Goal: Communication & Community: Answer question/provide support

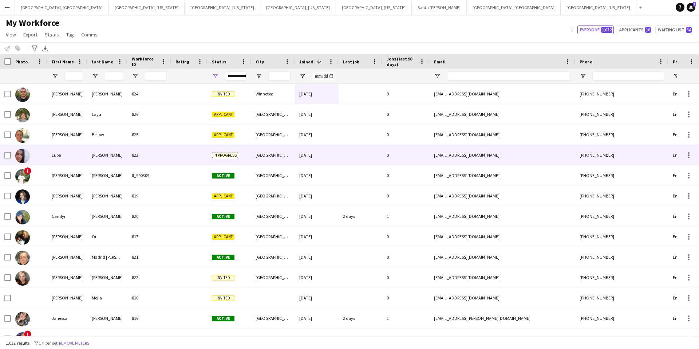
scroll to position [4, 0]
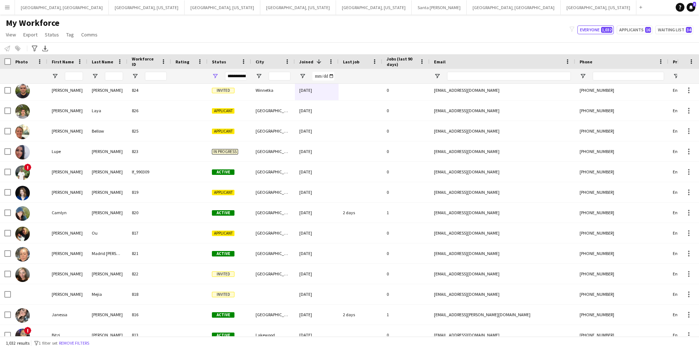
click at [71, 76] on input "First Name Filter Input" at bounding box center [74, 76] width 18 height 9
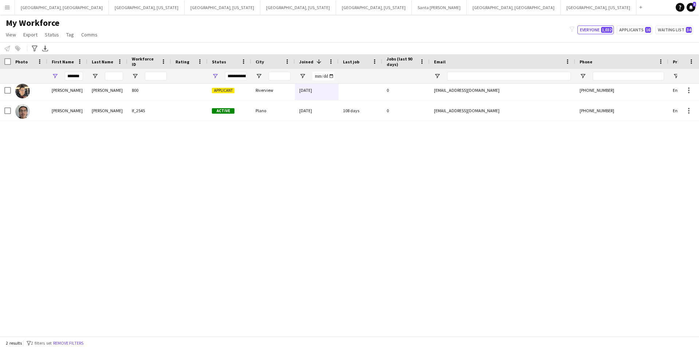
scroll to position [0, 0]
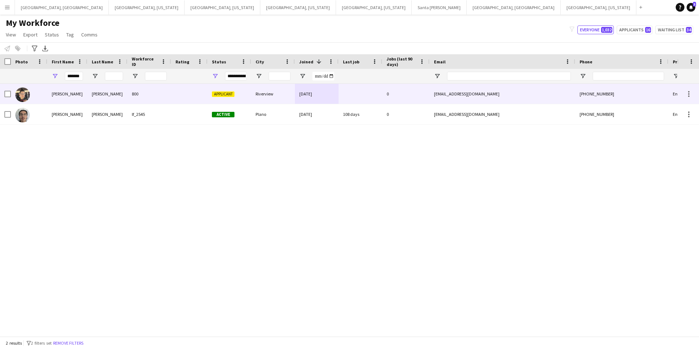
type input "*******"
click at [165, 93] on div "800" at bounding box center [149, 94] width 44 height 20
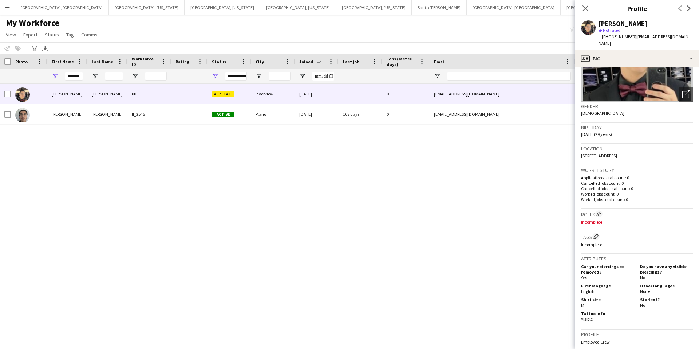
scroll to position [86, 0]
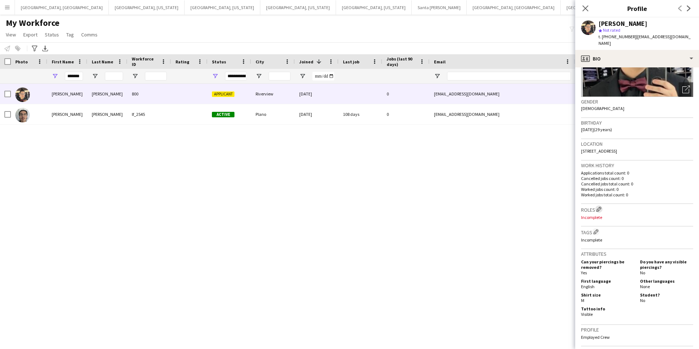
click at [600, 206] on app-icon "Edit crew company roles" at bounding box center [599, 208] width 5 height 5
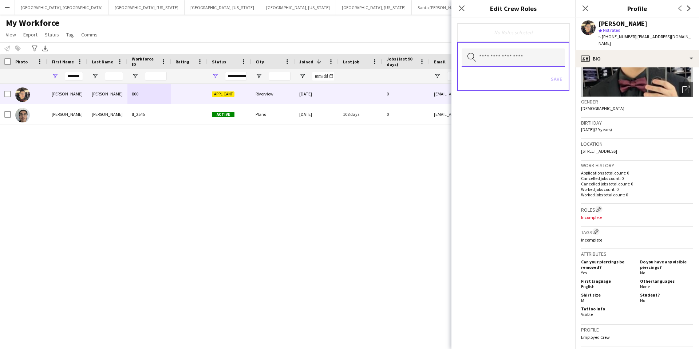
click at [509, 58] on input "text" at bounding box center [513, 57] width 103 height 18
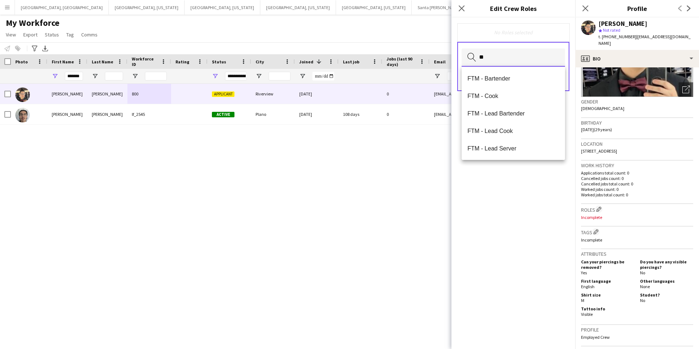
type input "*"
type input "**"
click at [524, 73] on mat-option "TPA - Bartender" at bounding box center [513, 78] width 103 height 17
click at [535, 34] on div "TPA - Bartender Remove" at bounding box center [513, 32] width 101 height 7
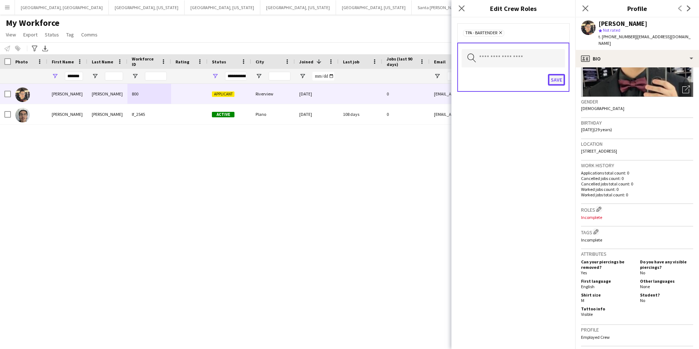
click at [557, 82] on button "Save" at bounding box center [556, 80] width 17 height 12
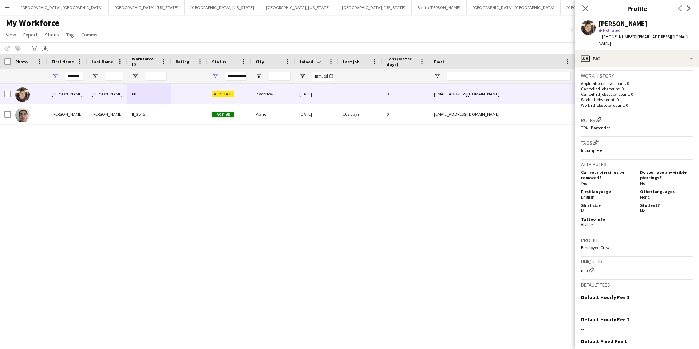
scroll to position [228, 0]
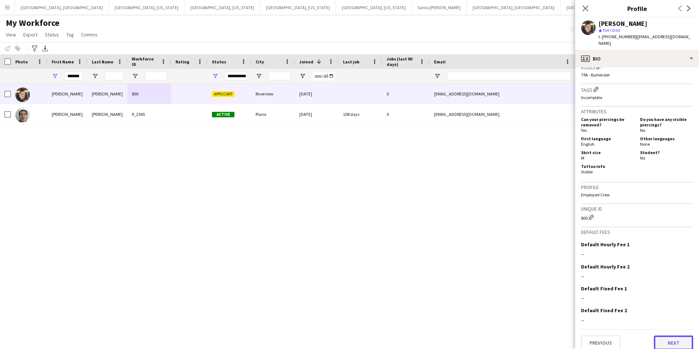
click at [668, 337] on button "Next" at bounding box center [673, 342] width 39 height 15
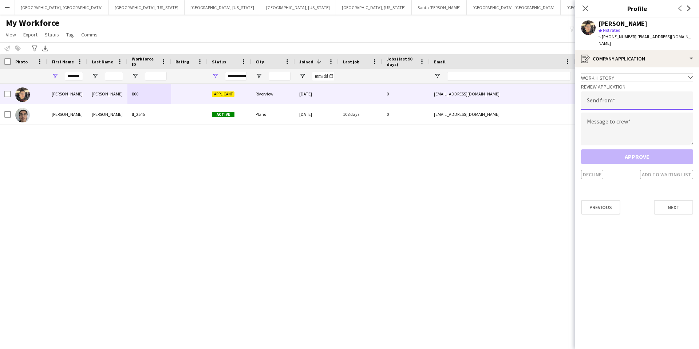
click at [621, 92] on input "email" at bounding box center [637, 100] width 112 height 18
type input "**********"
click at [598, 121] on textarea at bounding box center [637, 129] width 112 height 33
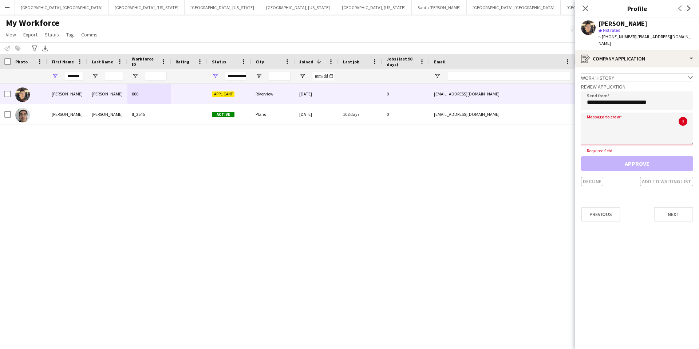
paste textarea "**********"
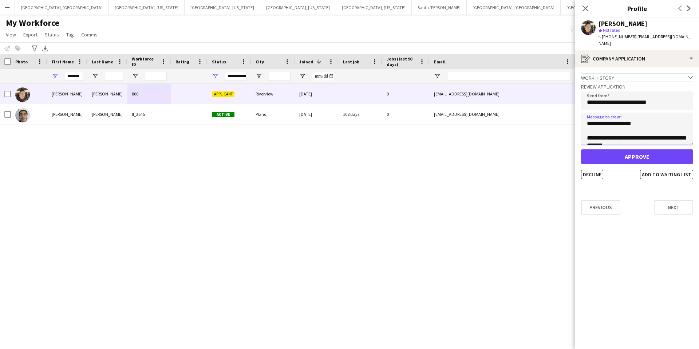
scroll to position [267, 0]
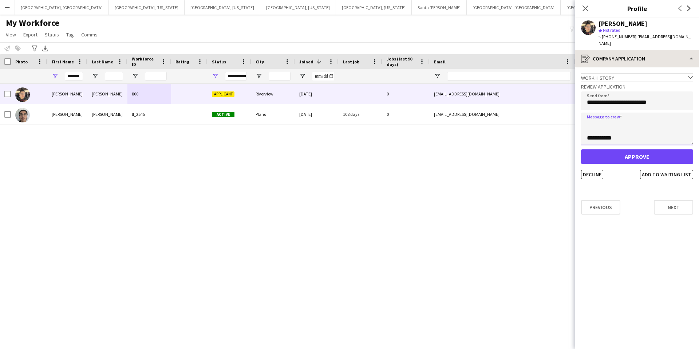
type textarea "**********"
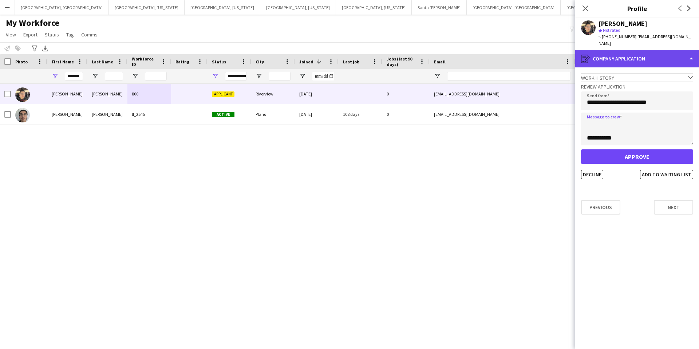
click at [631, 50] on div "register Company application" at bounding box center [637, 58] width 124 height 17
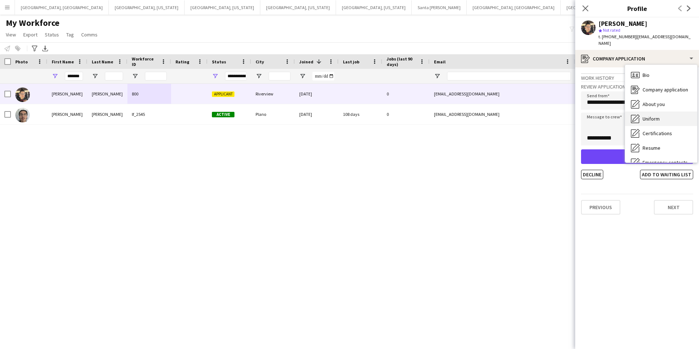
click at [645, 115] on span "Uniform" at bounding box center [651, 118] width 17 height 7
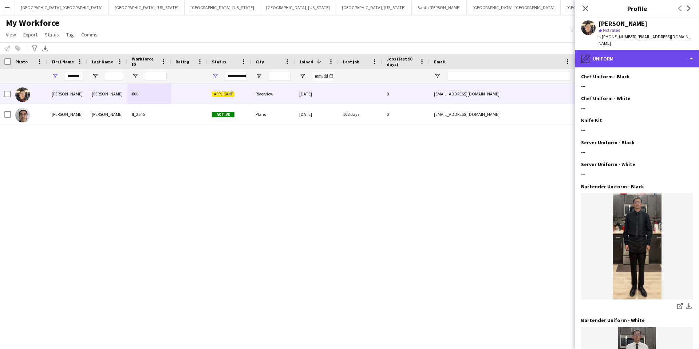
click at [630, 50] on div "pencil4 Uniform" at bounding box center [637, 58] width 124 height 17
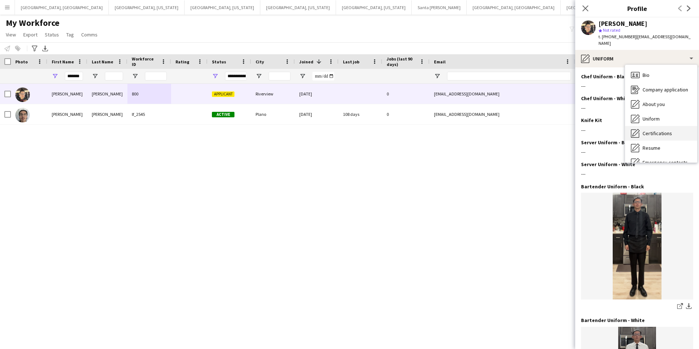
click at [652, 130] on span "Certifications" at bounding box center [657, 133] width 29 height 7
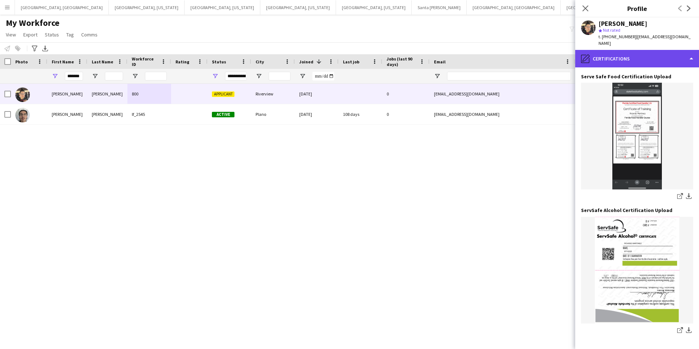
click at [633, 51] on div "pencil4 Certifications" at bounding box center [637, 58] width 124 height 17
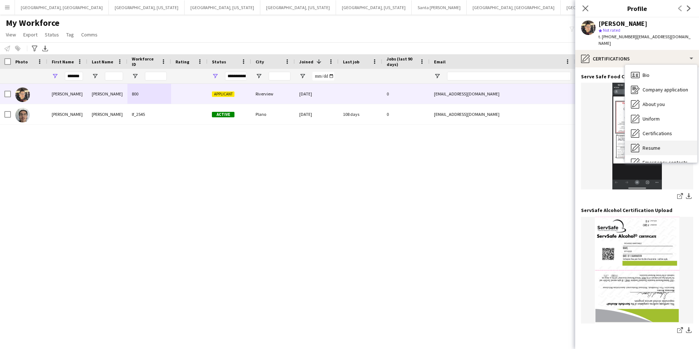
click at [653, 145] on span "Resume" at bounding box center [652, 148] width 18 height 7
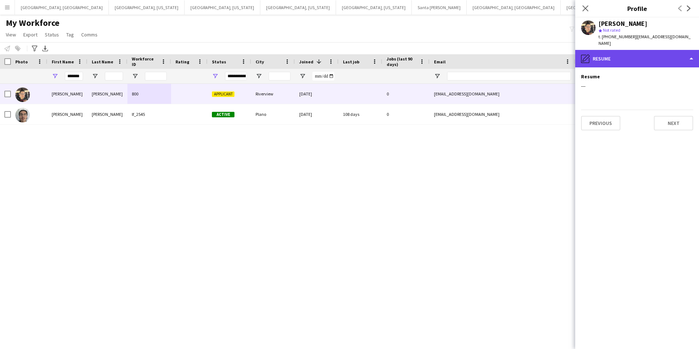
click at [628, 53] on div "pencil4 Resume" at bounding box center [637, 58] width 124 height 17
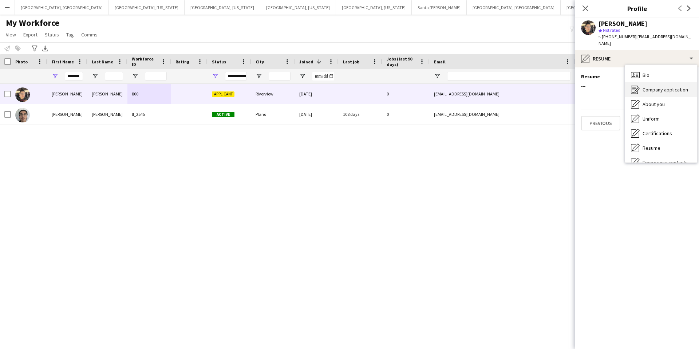
click at [664, 86] on span "Company application" at bounding box center [666, 89] width 46 height 7
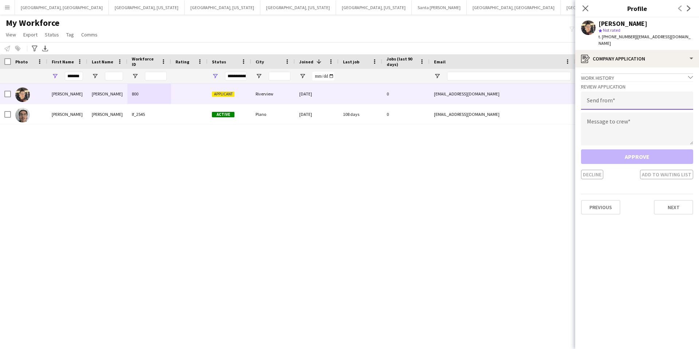
click at [605, 101] on input "email" at bounding box center [637, 100] width 112 height 18
type input "**********"
paste textarea "**********"
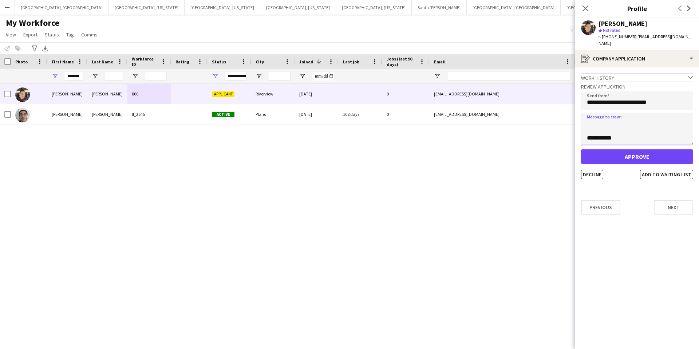
type textarea "**********"
click at [638, 152] on button "Approve" at bounding box center [637, 156] width 112 height 15
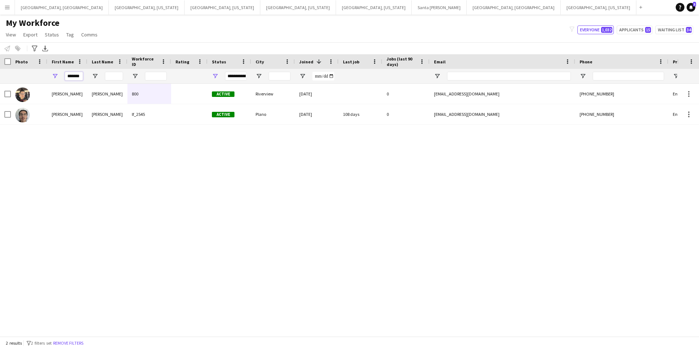
drag, startPoint x: 82, startPoint y: 77, endPoint x: 50, endPoint y: 78, distance: 32.1
click at [50, 78] on div "*******" at bounding box center [67, 76] width 40 height 15
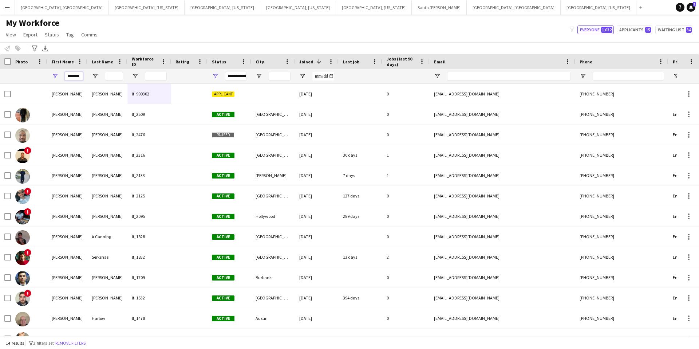
type input "*******"
click at [113, 75] on input "Last Name Filter Input" at bounding box center [114, 76] width 18 height 9
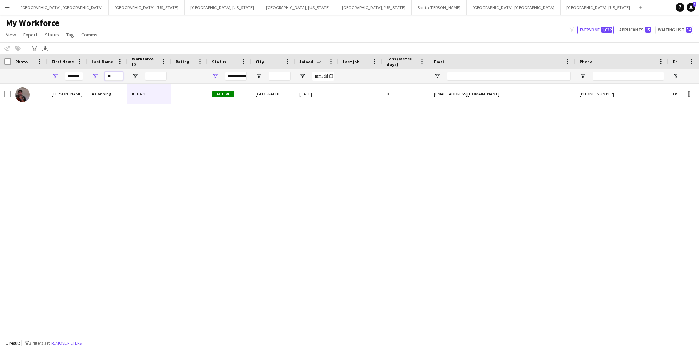
scroll to position [0, 1]
type input "*"
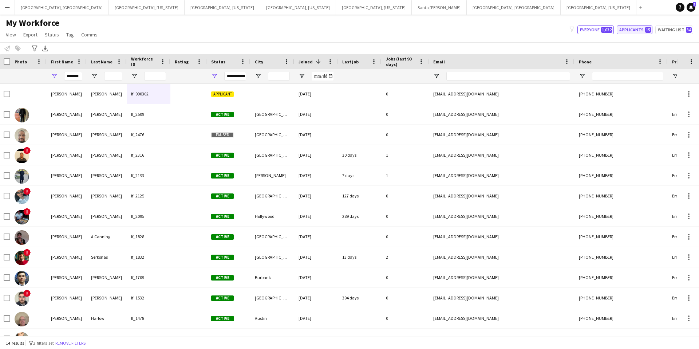
click at [638, 28] on button "Applicants 15" at bounding box center [635, 29] width 36 height 9
type input "**********"
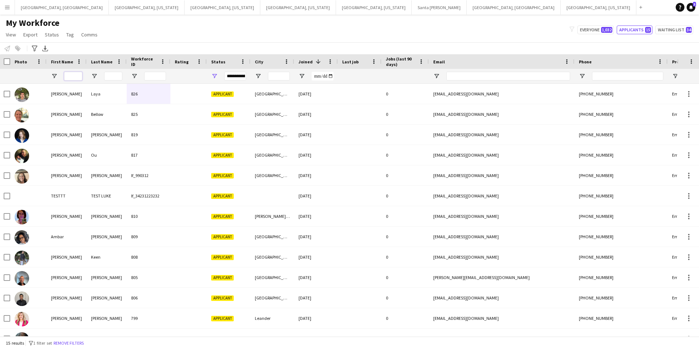
click at [75, 79] on input "First Name Filter Input" at bounding box center [73, 76] width 18 height 9
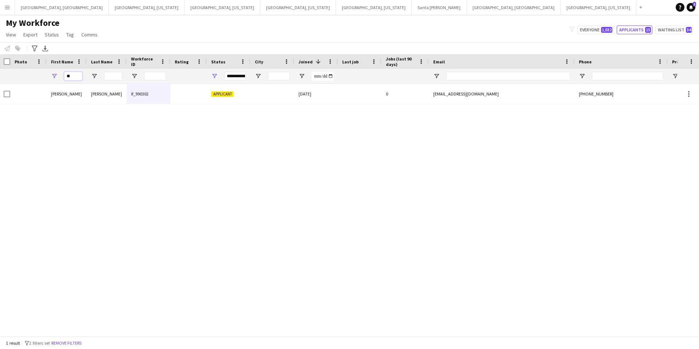
type input "*"
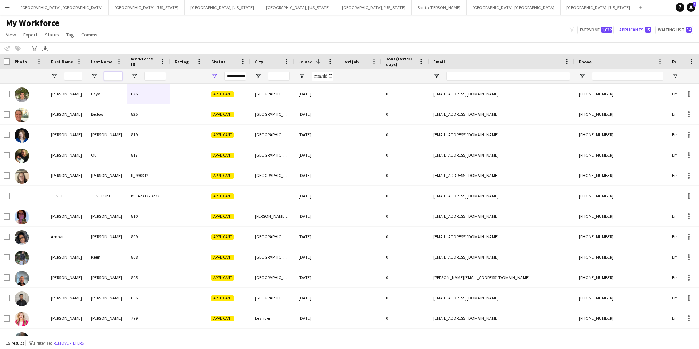
click at [111, 74] on input "Last Name Filter Input" at bounding box center [113, 76] width 18 height 9
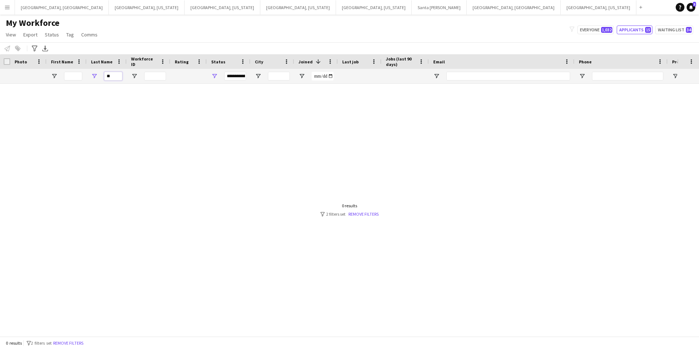
type input "*"
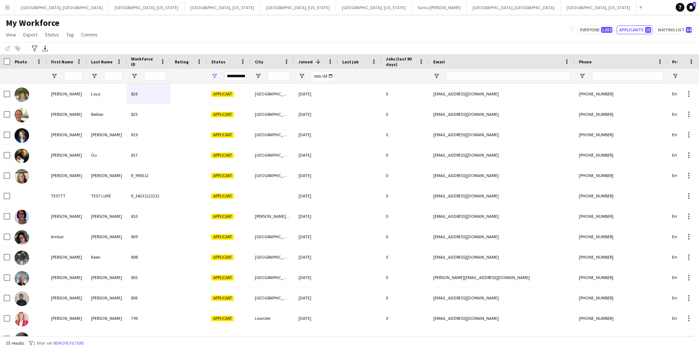
click at [5, 7] on app-icon "Menu" at bounding box center [7, 7] width 6 height 6
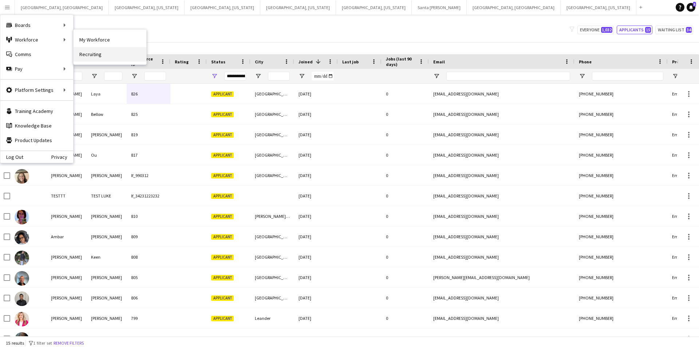
click at [103, 57] on link "Recruiting" at bounding box center [110, 54] width 73 height 15
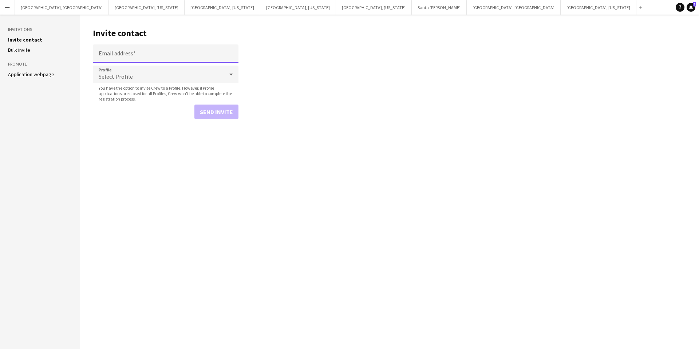
click at [143, 56] on input "Email address" at bounding box center [166, 53] width 146 height 18
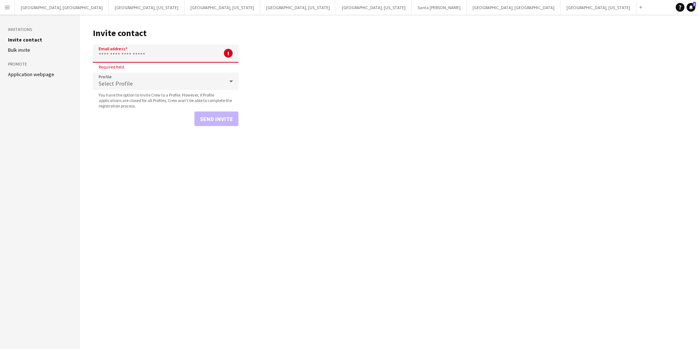
click at [135, 55] on input "Email address" at bounding box center [166, 53] width 146 height 18
paste input "**********"
drag, startPoint x: 145, startPoint y: 110, endPoint x: 157, endPoint y: 113, distance: 12.6
click at [144, 110] on form "**********" at bounding box center [166, 85] width 146 height 82
click at [188, 54] on input "**********" at bounding box center [166, 53] width 146 height 18
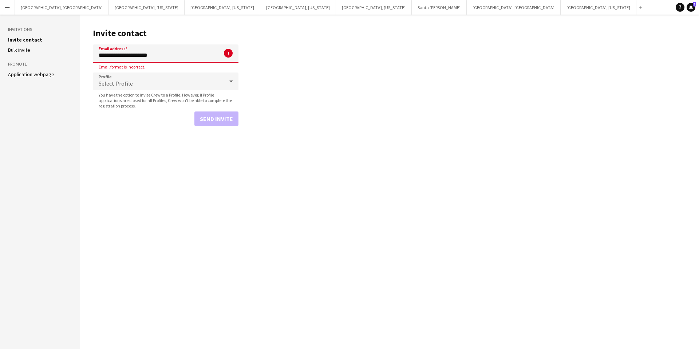
click at [268, 59] on main "**********" at bounding box center [389, 182] width 619 height 334
click at [197, 55] on input "**********" at bounding box center [166, 53] width 146 height 18
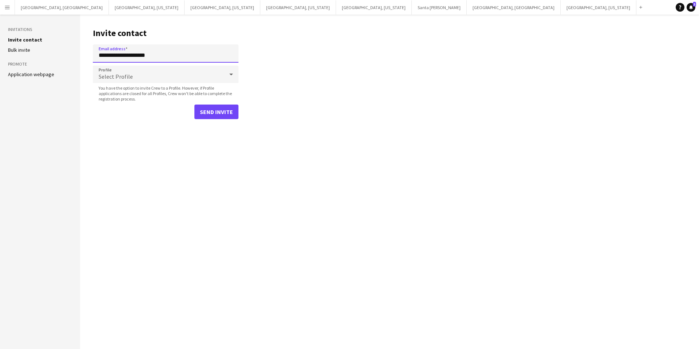
type input "**********"
drag, startPoint x: 279, startPoint y: 75, endPoint x: 224, endPoint y: 109, distance: 63.8
click at [279, 75] on main "**********" at bounding box center [389, 182] width 619 height 334
click at [219, 114] on button "Send invite" at bounding box center [216, 112] width 44 height 15
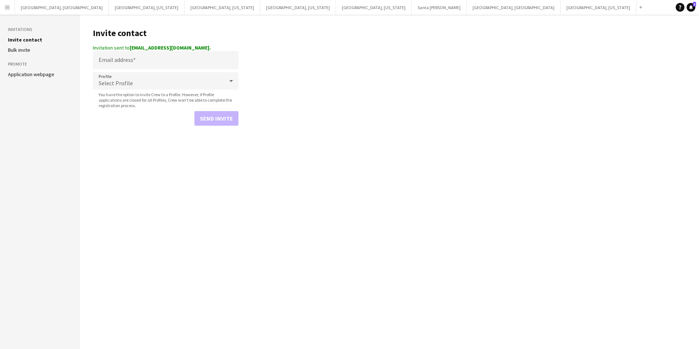
click at [0, 8] on button "Menu" at bounding box center [7, 7] width 15 height 15
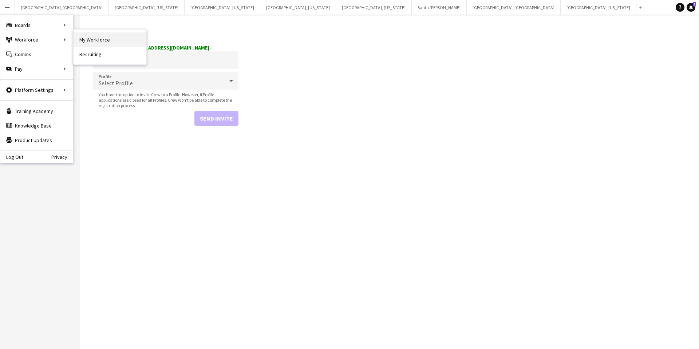
click at [87, 39] on link "My Workforce" at bounding box center [110, 39] width 73 height 15
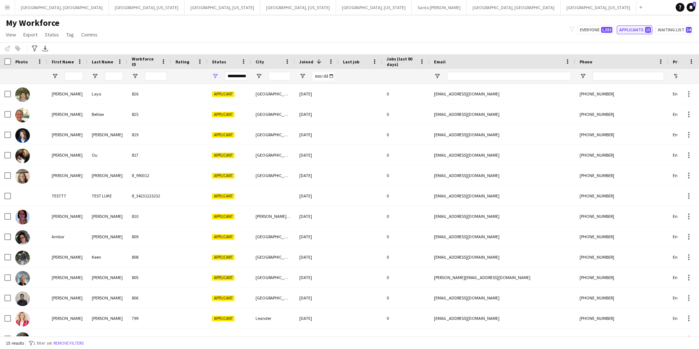
click at [640, 31] on button "Applicants 15" at bounding box center [635, 29] width 36 height 9
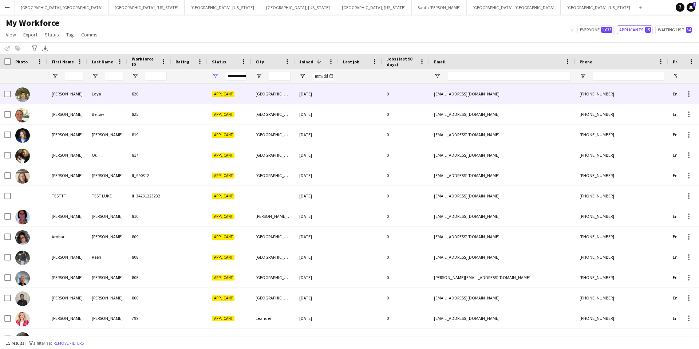
click at [175, 96] on div at bounding box center [189, 94] width 36 height 20
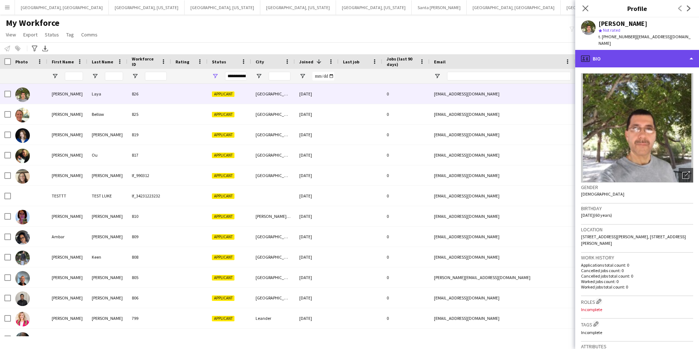
click at [618, 55] on div "profile Bio" at bounding box center [637, 58] width 124 height 17
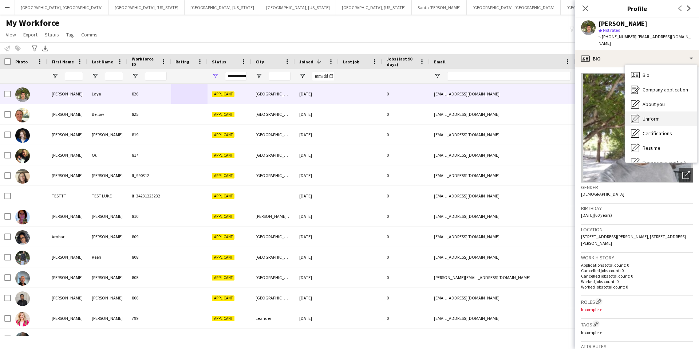
click at [656, 116] on div "Uniform Uniform" at bounding box center [661, 118] width 72 height 15
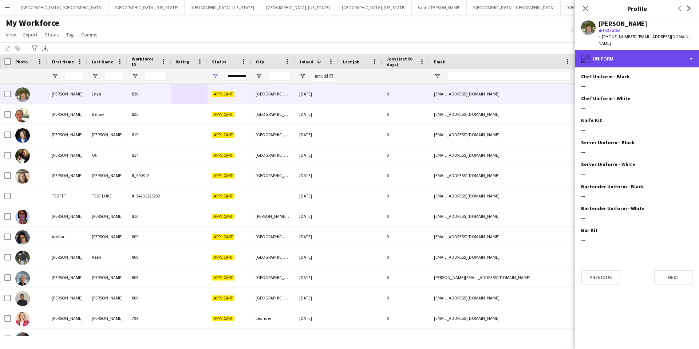
click at [619, 52] on div "pencil4 Uniform" at bounding box center [637, 58] width 124 height 17
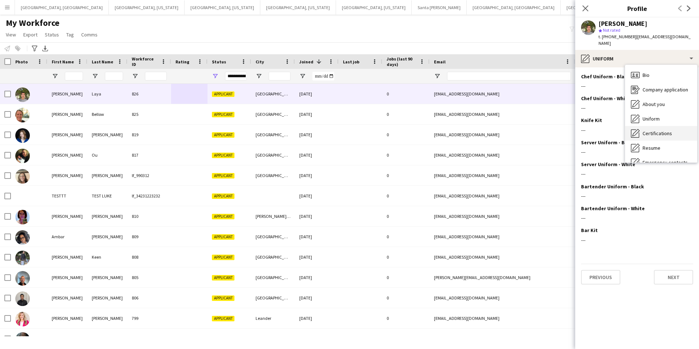
click at [654, 130] on span "Certifications" at bounding box center [657, 133] width 29 height 7
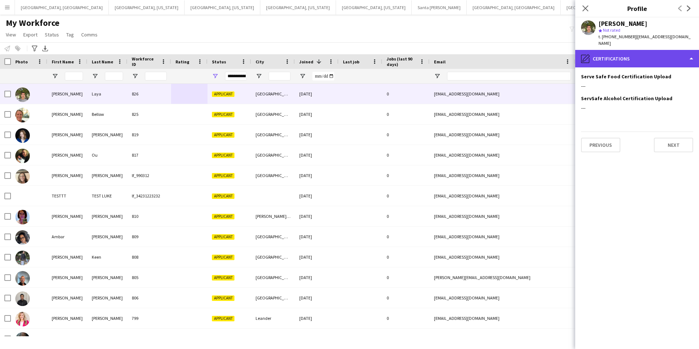
click at [629, 55] on div "pencil4 Certifications" at bounding box center [637, 58] width 124 height 17
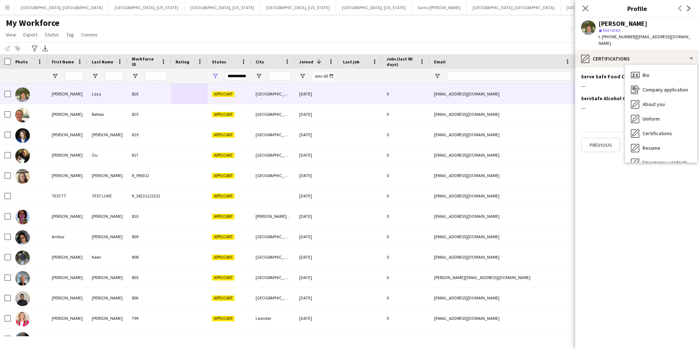
click at [652, 145] on span "Resume" at bounding box center [652, 148] width 18 height 7
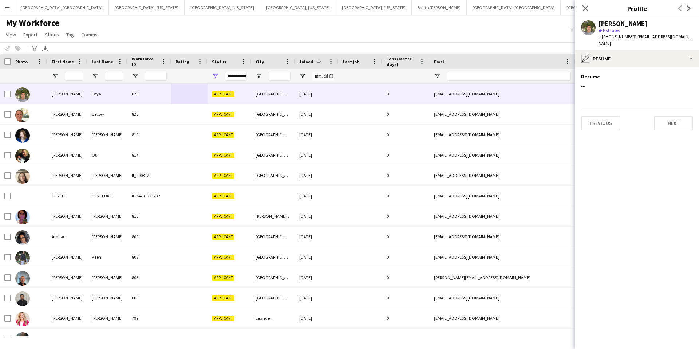
drag, startPoint x: 476, startPoint y: 31, endPoint x: 472, endPoint y: 34, distance: 4.4
click at [476, 31] on div "My Workforce View Views Default view New view Update view Delete view Edit name…" at bounding box center [349, 29] width 699 height 25
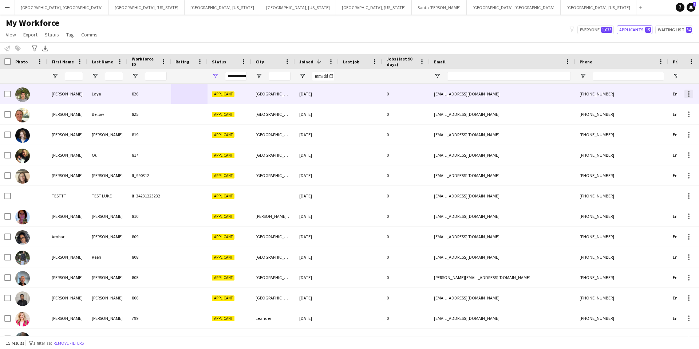
click at [689, 94] on div at bounding box center [689, 94] width 9 height 9
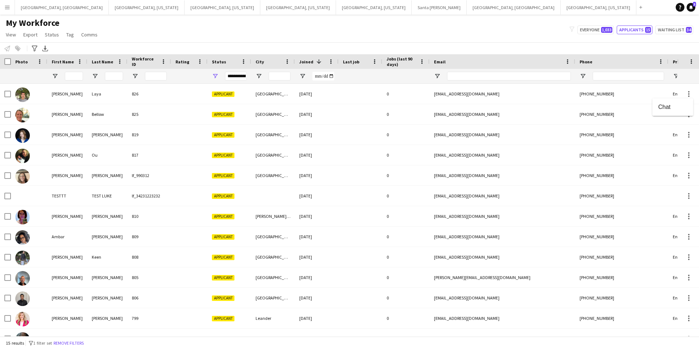
click at [668, 106] on span "Chat" at bounding box center [672, 106] width 29 height 7
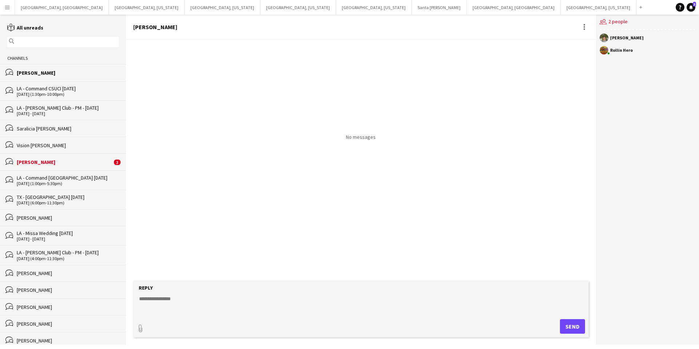
click at [177, 306] on textarea at bounding box center [362, 304] width 448 height 19
drag, startPoint x: 161, startPoint y: 300, endPoint x: 192, endPoint y: 302, distance: 30.2
click at [162, 300] on textarea "**********" at bounding box center [362, 304] width 448 height 19
click at [223, 311] on textarea "**********" at bounding box center [362, 304] width 448 height 19
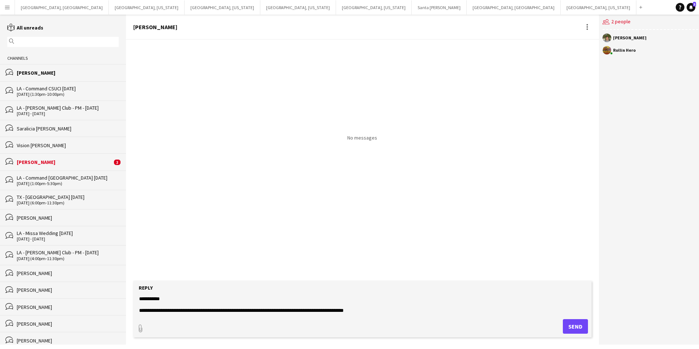
scroll to position [12, 0]
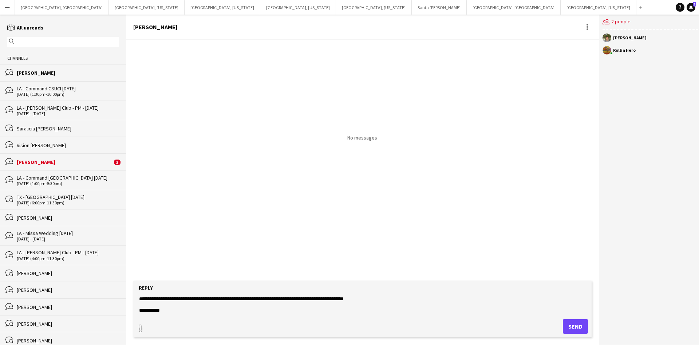
drag, startPoint x: 139, startPoint y: 299, endPoint x: 182, endPoint y: 326, distance: 49.9
click at [182, 326] on form "**********" at bounding box center [362, 309] width 459 height 56
click at [192, 311] on textarea "**********" at bounding box center [362, 304] width 448 height 19
type textarea "**********"
click at [570, 326] on button "Send" at bounding box center [575, 326] width 25 height 15
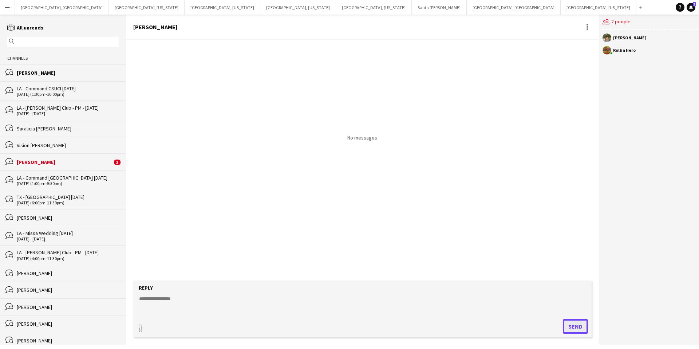
scroll to position [0, 0]
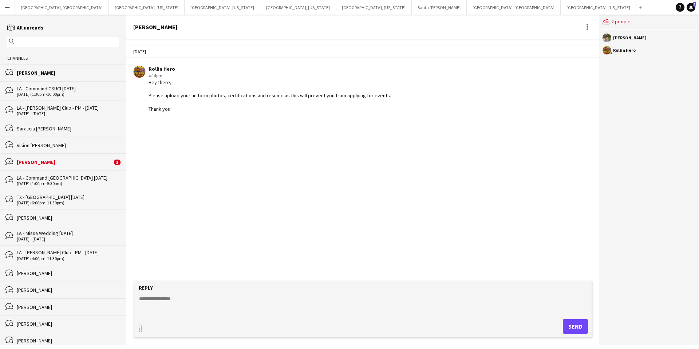
click at [7, 9] on app-icon "Menu" at bounding box center [7, 7] width 6 height 6
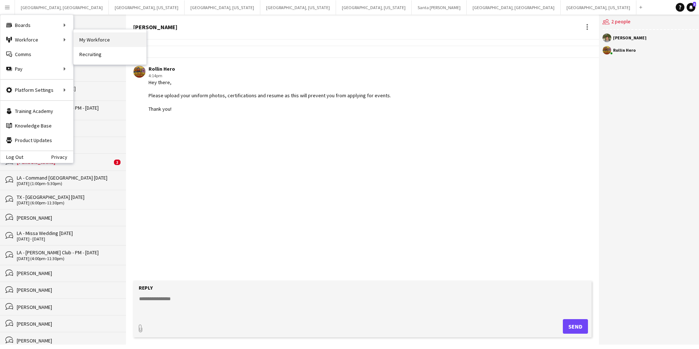
click at [88, 41] on link "My Workforce" at bounding box center [110, 39] width 73 height 15
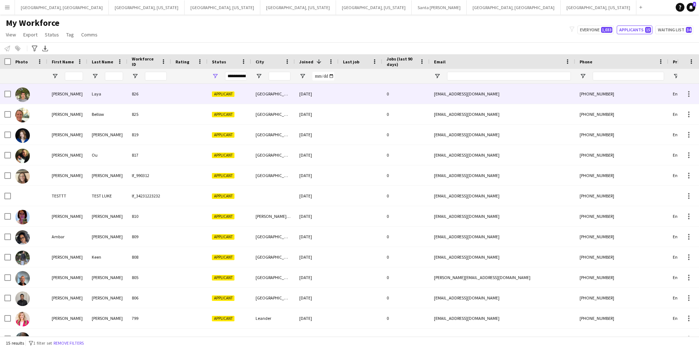
click at [618, 97] on div "[PHONE_NUMBER]" at bounding box center [621, 94] width 93 height 20
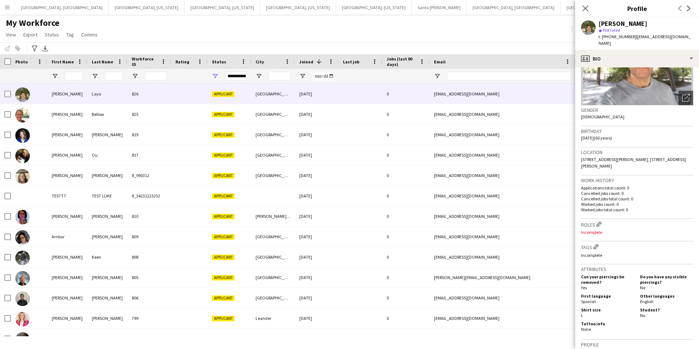
scroll to position [82, 0]
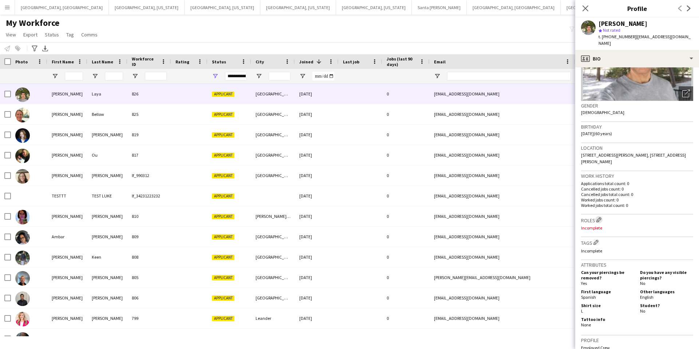
click at [602, 217] on app-icon "Edit crew company roles" at bounding box center [599, 219] width 5 height 5
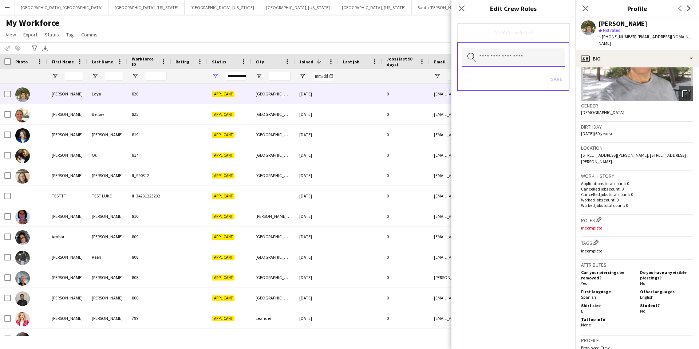
click at [495, 59] on input "text" at bounding box center [513, 57] width 103 height 18
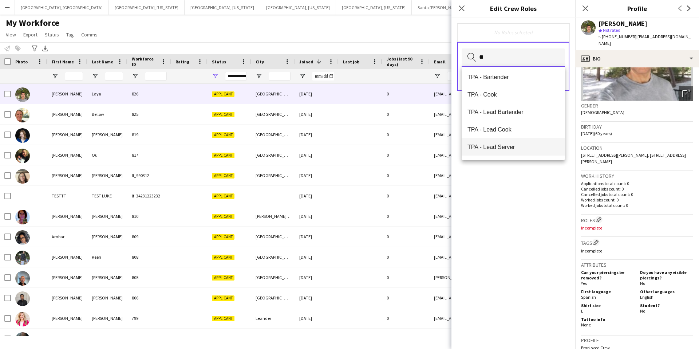
scroll to position [17, 0]
type input "**"
click at [508, 145] on span "TPA - Server" at bounding box center [514, 148] width 92 height 7
drag, startPoint x: 506, startPoint y: 29, endPoint x: 538, endPoint y: 52, distance: 39.4
click at [507, 29] on div "TPA - Server Remove" at bounding box center [513, 32] width 101 height 7
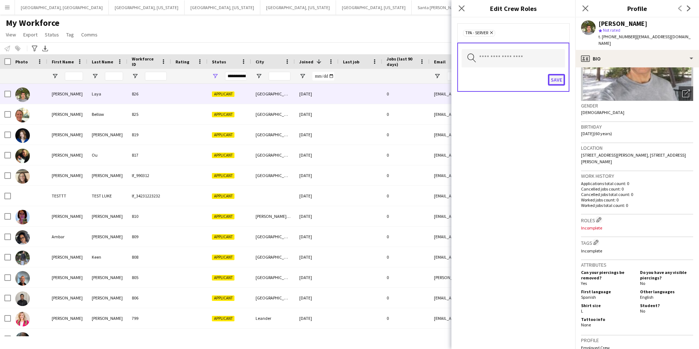
drag, startPoint x: 560, startPoint y: 78, endPoint x: 539, endPoint y: 74, distance: 22.1
click at [560, 78] on button "Save" at bounding box center [556, 80] width 17 height 12
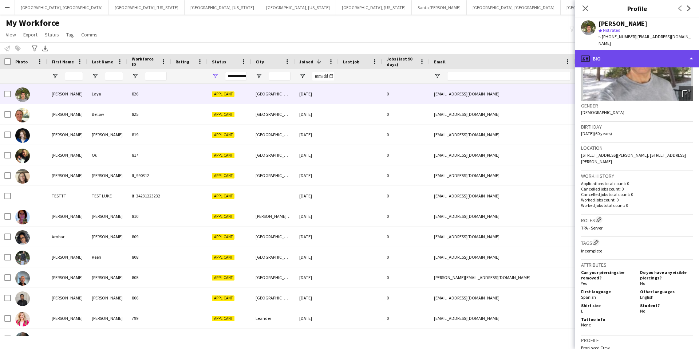
click at [630, 50] on div "profile Bio" at bounding box center [637, 58] width 124 height 17
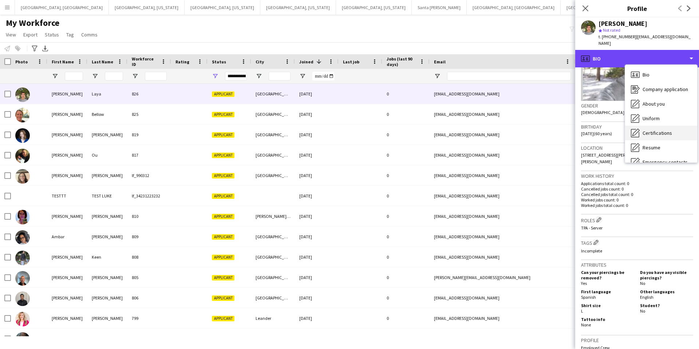
scroll to position [39, 0]
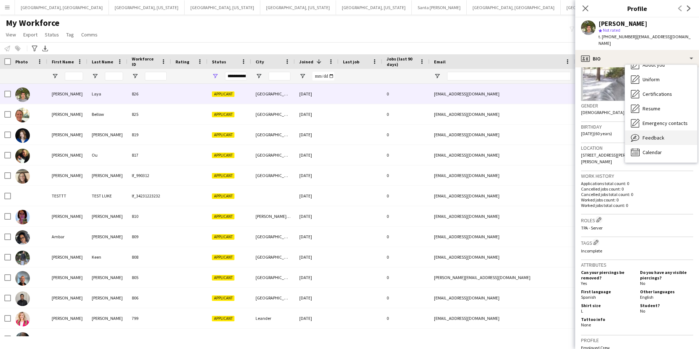
click at [660, 134] on span "Feedback" at bounding box center [654, 137] width 22 height 7
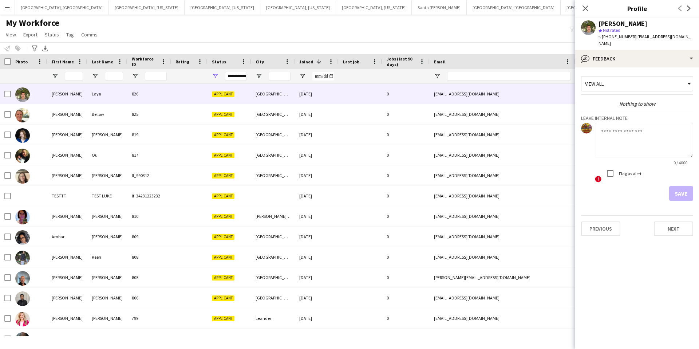
click at [629, 136] on textarea at bounding box center [644, 140] width 98 height 35
type textarea "**********"
drag, startPoint x: 683, startPoint y: 186, endPoint x: 674, endPoint y: 184, distance: 9.0
click at [683, 186] on button "Save" at bounding box center [681, 193] width 24 height 15
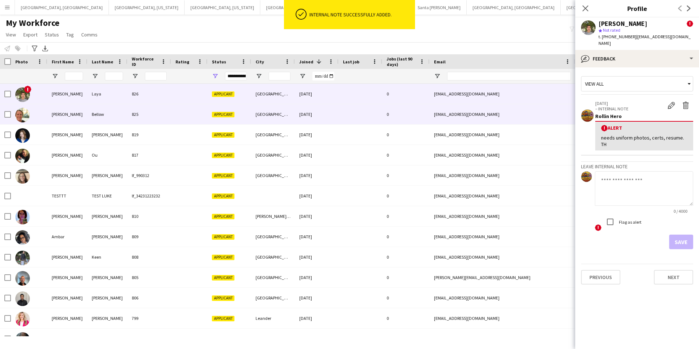
click at [183, 115] on div at bounding box center [189, 114] width 36 height 20
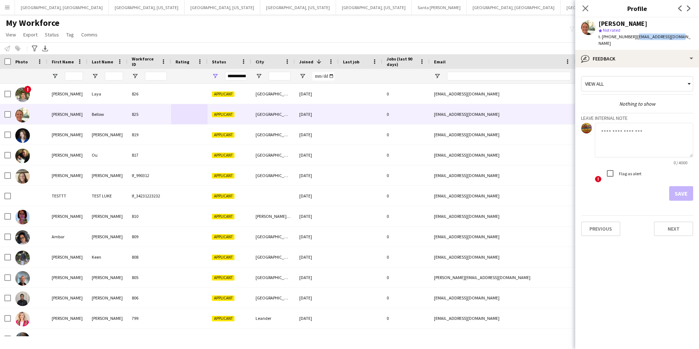
drag, startPoint x: 678, startPoint y: 36, endPoint x: 632, endPoint y: 38, distance: 45.6
click at [632, 38] on div "[PERSON_NAME] star Not rated t. [PHONE_NUMBER] | [EMAIL_ADDRESS][DOMAIN_NAME]" at bounding box center [637, 33] width 124 height 32
copy span "[EMAIL_ADDRESS][DOMAIN_NAME]"
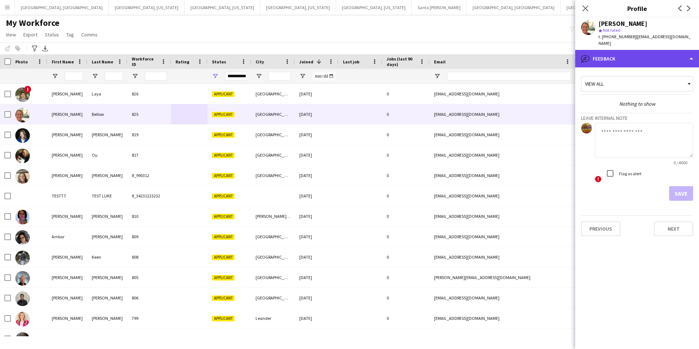
click at [610, 56] on div "bubble-pencil Feedback" at bounding box center [637, 58] width 124 height 17
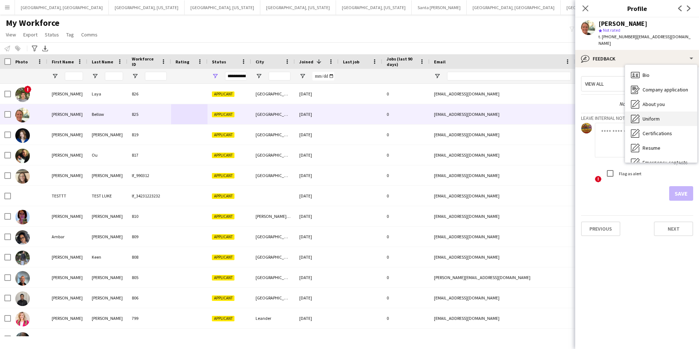
click at [654, 115] on span "Uniform" at bounding box center [651, 118] width 17 height 7
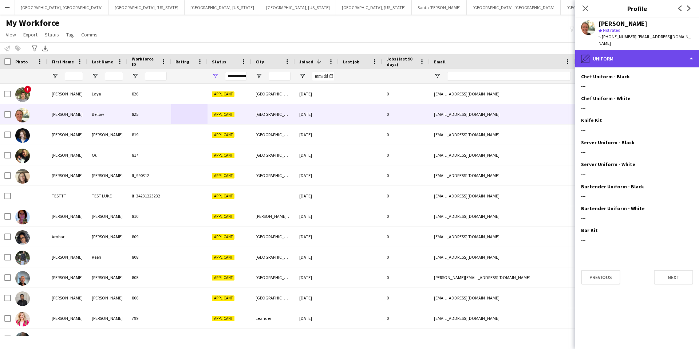
click at [611, 59] on div "pencil4 Uniform" at bounding box center [637, 58] width 124 height 17
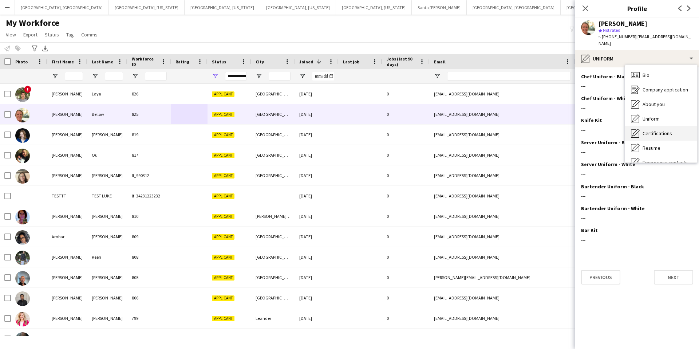
click at [662, 126] on div "Certifications Certifications" at bounding box center [661, 133] width 72 height 15
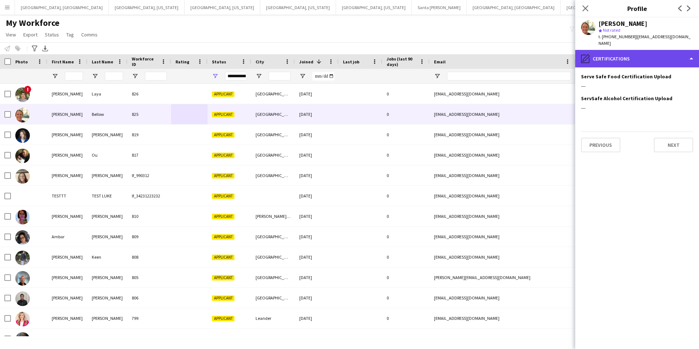
click at [620, 53] on div "pencil4 Certifications" at bounding box center [637, 58] width 124 height 17
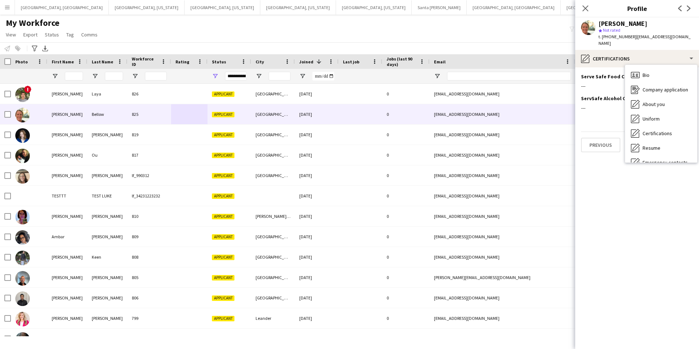
click at [655, 145] on span "Resume" at bounding box center [652, 148] width 18 height 7
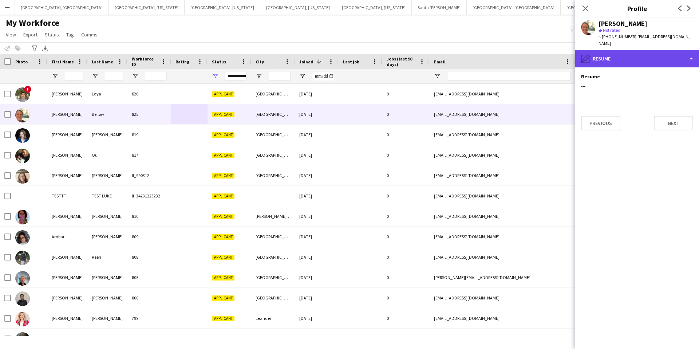
click at [651, 52] on div "pencil4 Resume" at bounding box center [637, 58] width 124 height 17
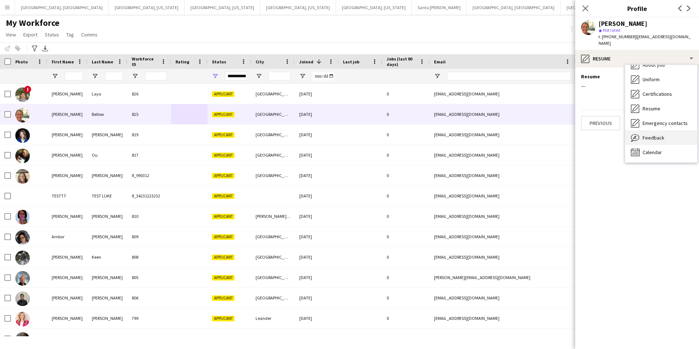
click at [656, 134] on span "Feedback" at bounding box center [654, 137] width 22 height 7
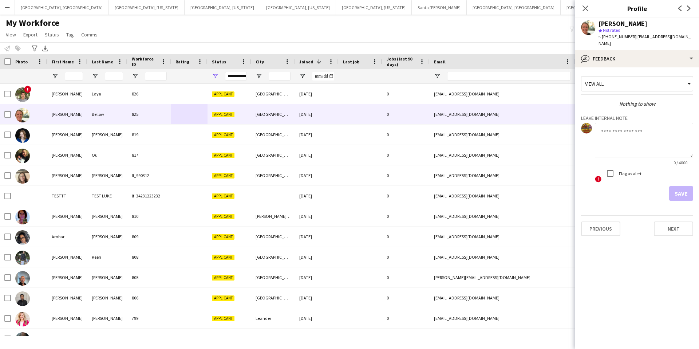
click at [648, 127] on textarea at bounding box center [644, 140] width 98 height 35
type textarea "**********"
click at [684, 188] on button "Save" at bounding box center [681, 193] width 24 height 15
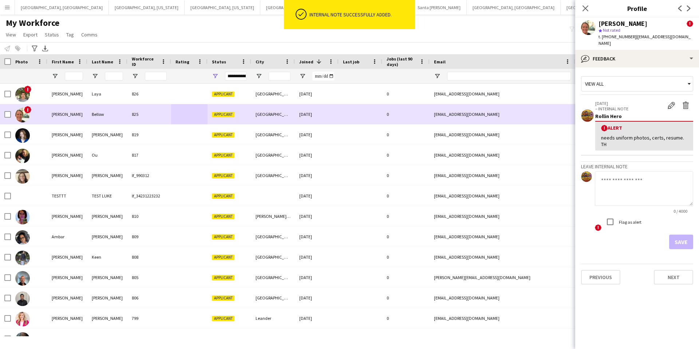
click at [547, 116] on div "[EMAIL_ADDRESS][DOMAIN_NAME]" at bounding box center [503, 114] width 146 height 20
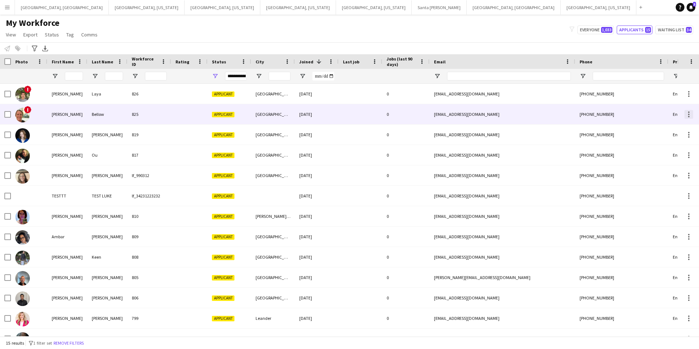
click at [693, 114] on div at bounding box center [689, 114] width 9 height 9
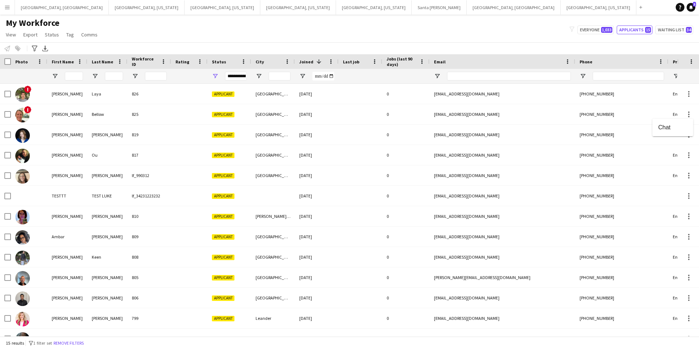
click at [664, 125] on span "Chat" at bounding box center [672, 127] width 29 height 7
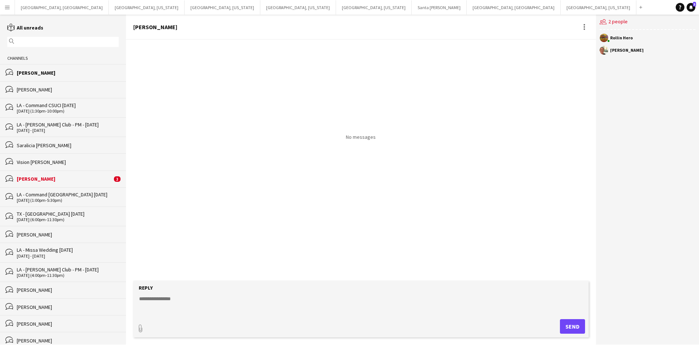
click at [221, 306] on textarea at bounding box center [362, 304] width 448 height 19
paste textarea "**********"
type textarea "*"
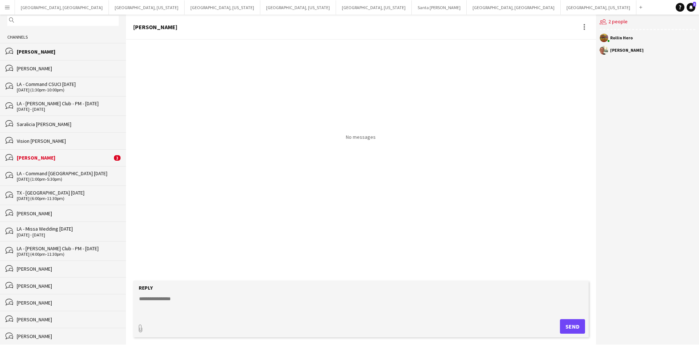
scroll to position [24, 0]
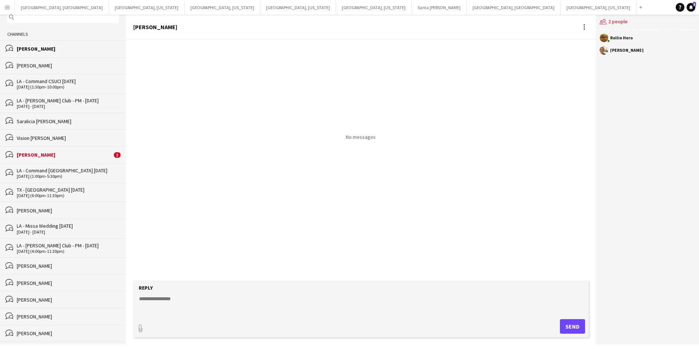
click at [51, 66] on div "[PERSON_NAME]" at bounding box center [68, 65] width 102 height 7
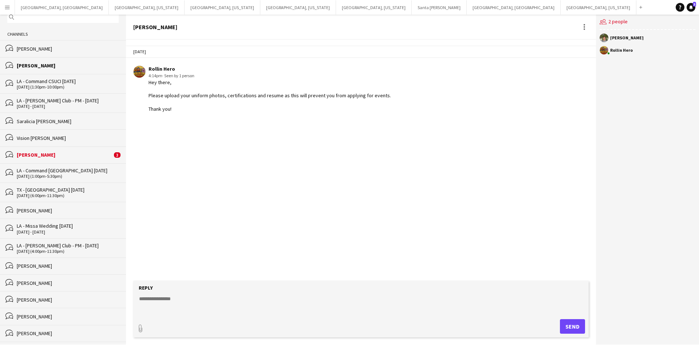
drag, startPoint x: 146, startPoint y: 83, endPoint x: 175, endPoint y: 111, distance: 40.2
click at [175, 111] on div "Rollin Hero 4:14pm · Seen by 1 person Hey there, Please upload your uniform pho…" at bounding box center [321, 89] width 376 height 46
copy div "Hey there, Please upload your uniform photos, certifications and resume as this…"
click at [41, 47] on div "[PERSON_NAME]" at bounding box center [68, 49] width 102 height 7
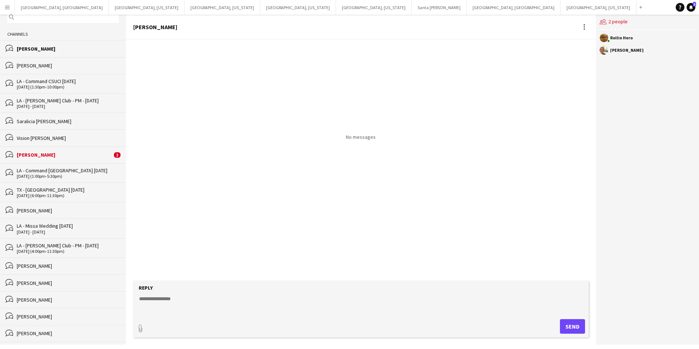
click at [215, 297] on textarea at bounding box center [362, 304] width 448 height 19
paste textarea "**********"
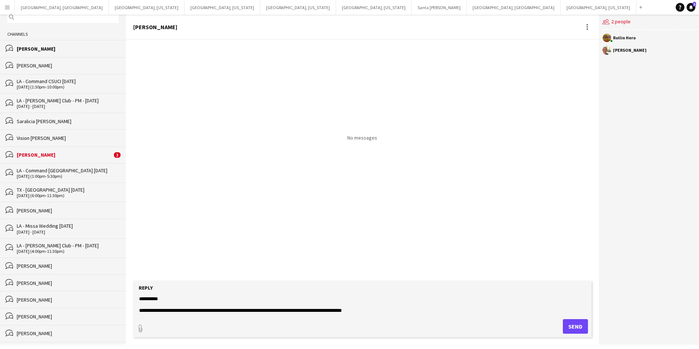
type textarea "**********"
drag, startPoint x: 577, startPoint y: 328, endPoint x: 569, endPoint y: 318, distance: 12.4
click at [577, 328] on button "Send" at bounding box center [575, 326] width 25 height 15
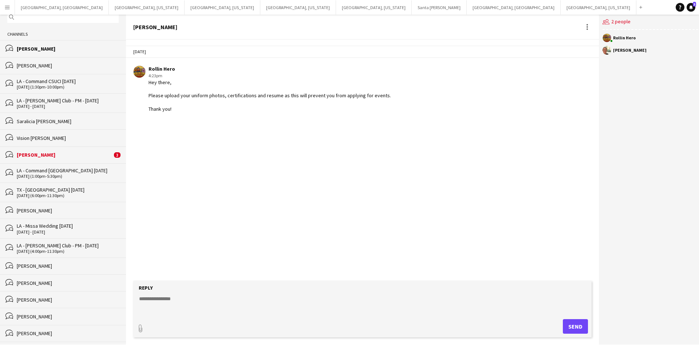
click at [8, 7] on app-icon "Menu" at bounding box center [7, 7] width 6 height 6
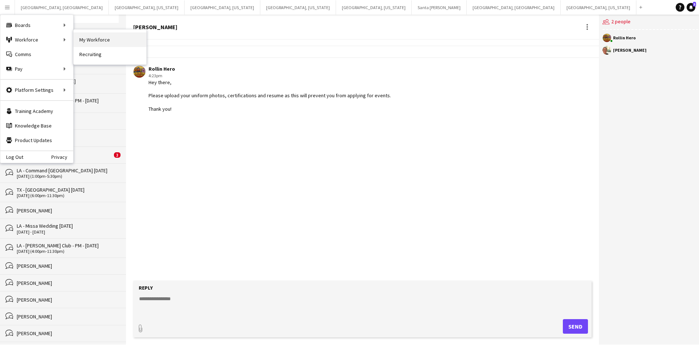
click at [82, 42] on link "My Workforce" at bounding box center [110, 39] width 73 height 15
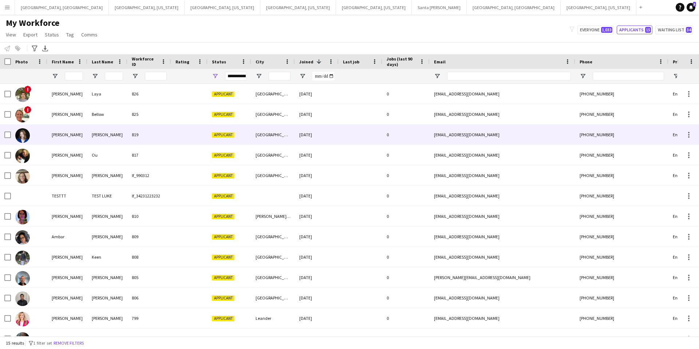
click at [200, 136] on div at bounding box center [189, 135] width 36 height 20
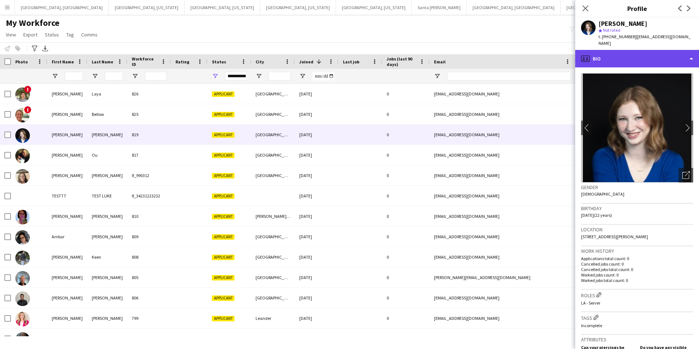
click at [641, 56] on div "profile Bio" at bounding box center [637, 58] width 124 height 17
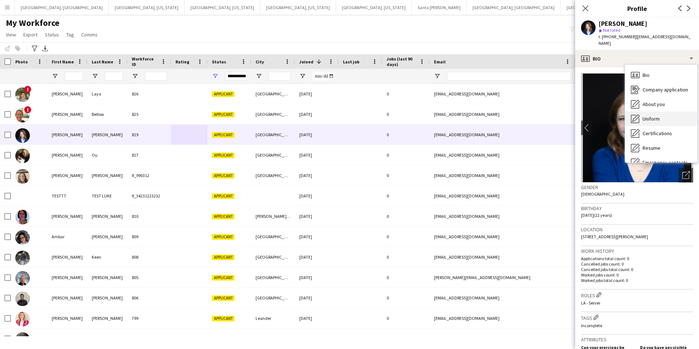
click at [652, 115] on span "Uniform" at bounding box center [651, 118] width 17 height 7
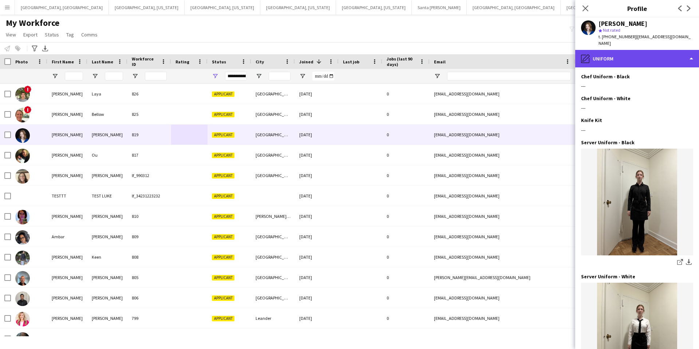
click at [640, 50] on div "pencil4 Uniform" at bounding box center [637, 58] width 124 height 17
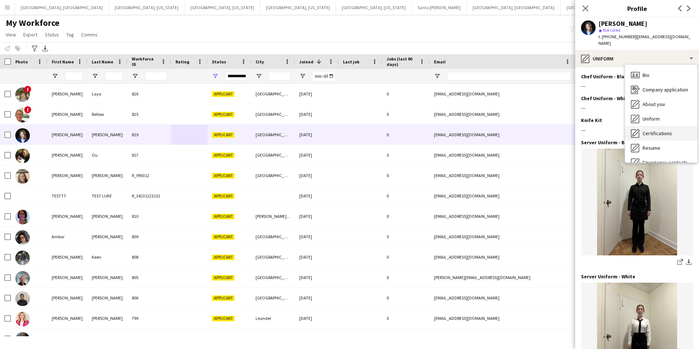
click at [662, 130] on span "Certifications" at bounding box center [657, 133] width 29 height 7
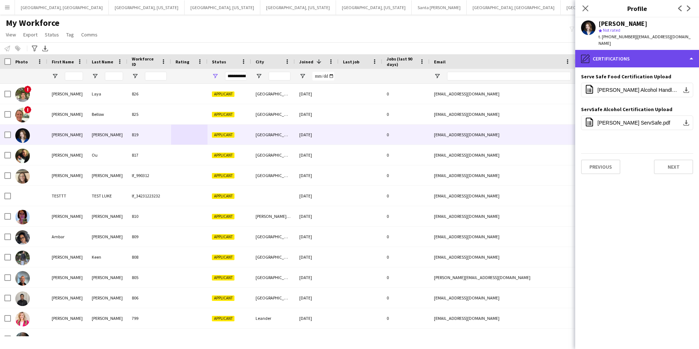
click at [623, 51] on div "pencil4 Certifications" at bounding box center [637, 58] width 124 height 17
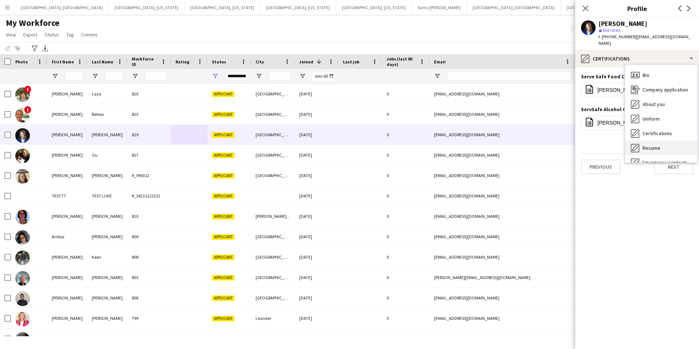
click at [652, 145] on span "Resume" at bounding box center [652, 148] width 18 height 7
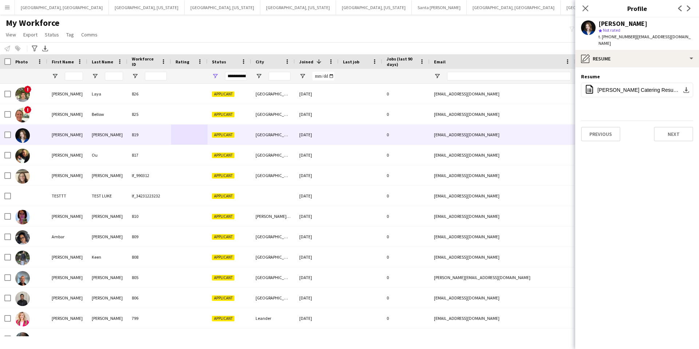
scroll to position [16, 0]
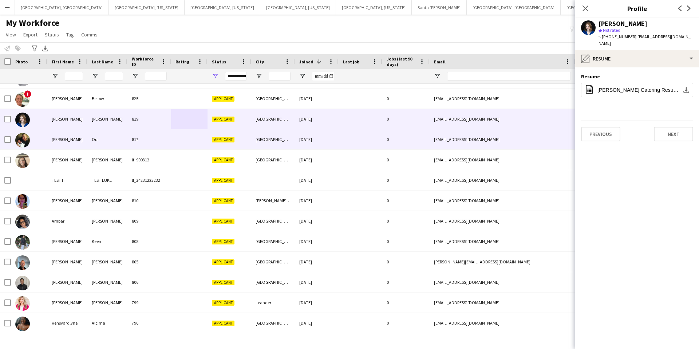
click at [188, 145] on div at bounding box center [189, 139] width 36 height 20
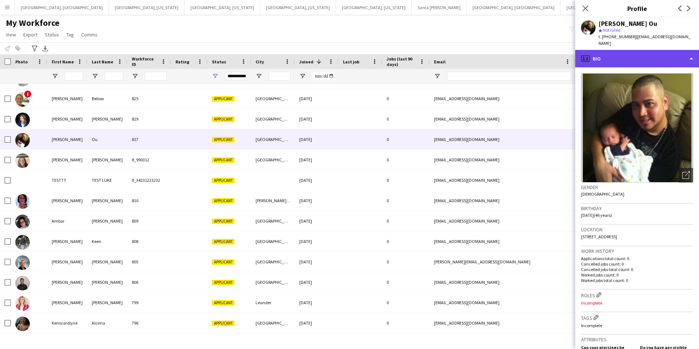
click at [617, 51] on div "profile Bio" at bounding box center [637, 58] width 124 height 17
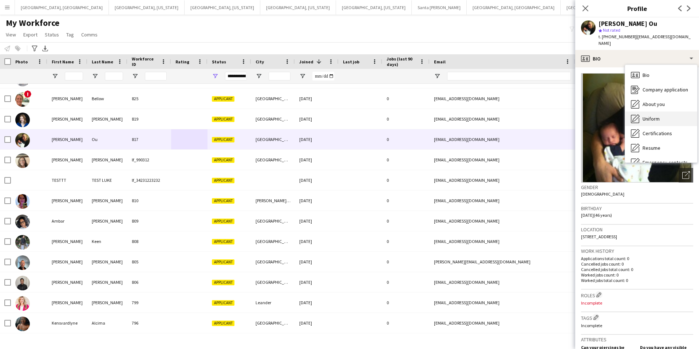
click at [649, 115] on span "Uniform" at bounding box center [651, 118] width 17 height 7
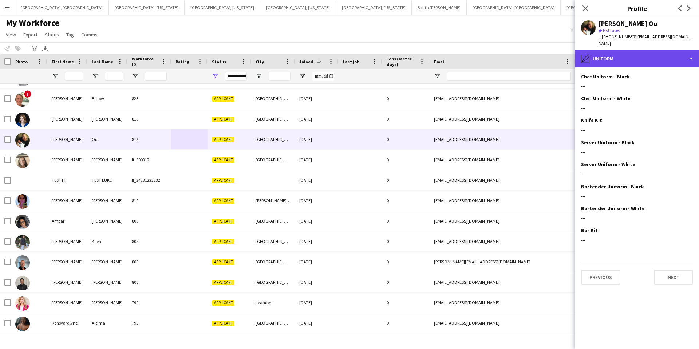
click at [615, 54] on div "pencil4 Uniform" at bounding box center [637, 58] width 124 height 17
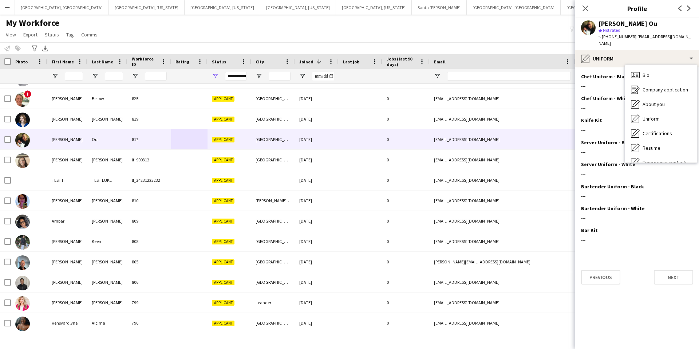
drag, startPoint x: 652, startPoint y: 129, endPoint x: 651, endPoint y: 115, distance: 13.6
click at [652, 130] on span "Certifications" at bounding box center [657, 133] width 29 height 7
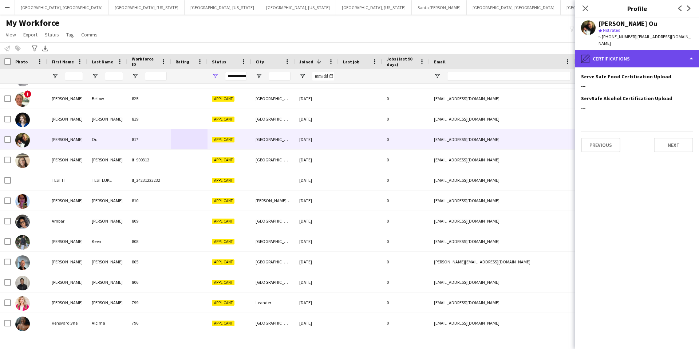
click at [617, 51] on div "pencil4 Certifications" at bounding box center [637, 58] width 124 height 17
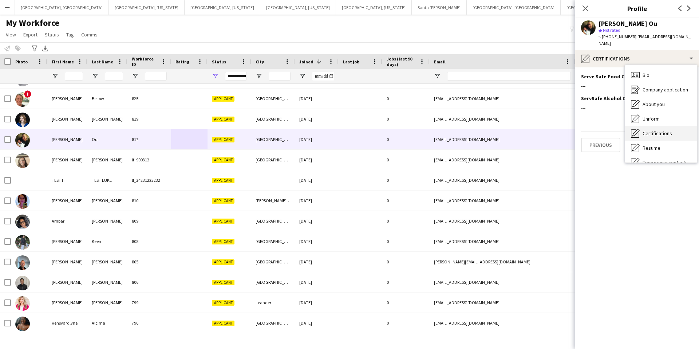
click at [662, 130] on span "Certifications" at bounding box center [657, 133] width 29 height 7
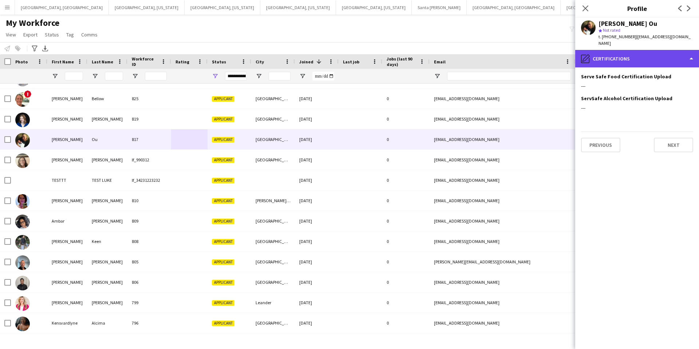
click at [634, 52] on div "pencil4 Certifications" at bounding box center [637, 58] width 124 height 17
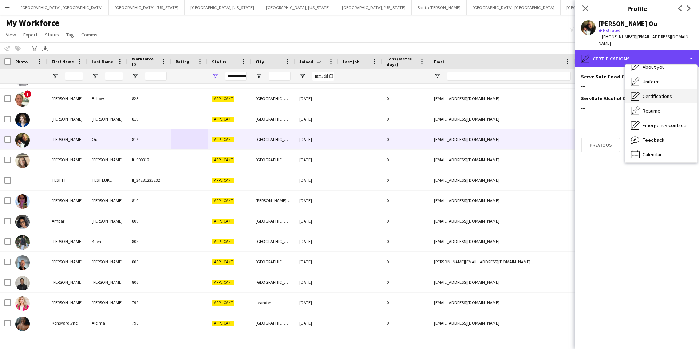
scroll to position [39, 0]
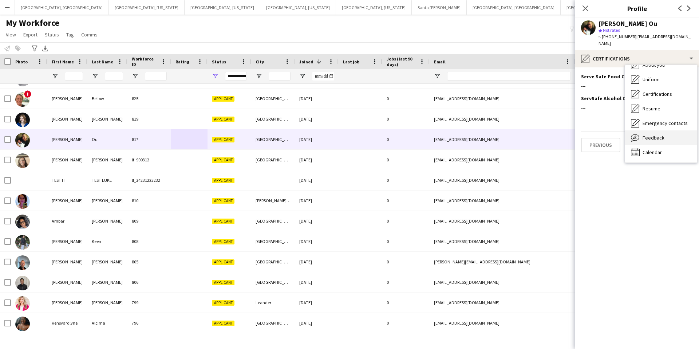
click at [655, 134] on span "Feedback" at bounding box center [654, 137] width 22 height 7
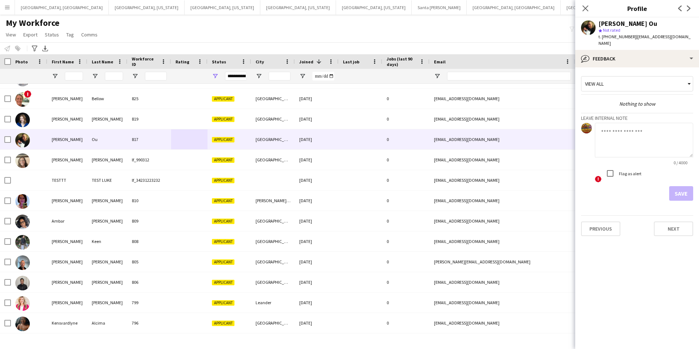
click at [621, 127] on textarea at bounding box center [644, 140] width 98 height 35
type textarea "**********"
click at [681, 186] on button "Save" at bounding box center [681, 193] width 24 height 15
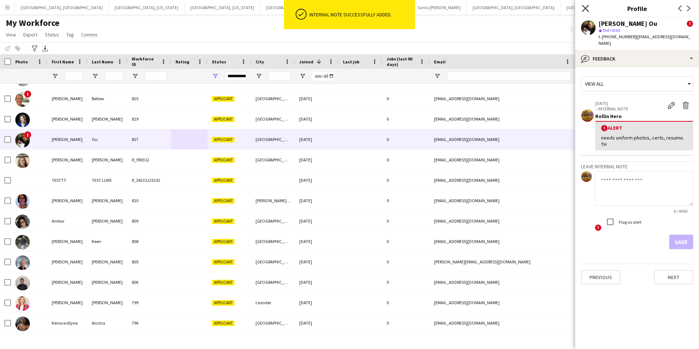
click at [586, 11] on icon "Close pop-in" at bounding box center [585, 8] width 7 height 7
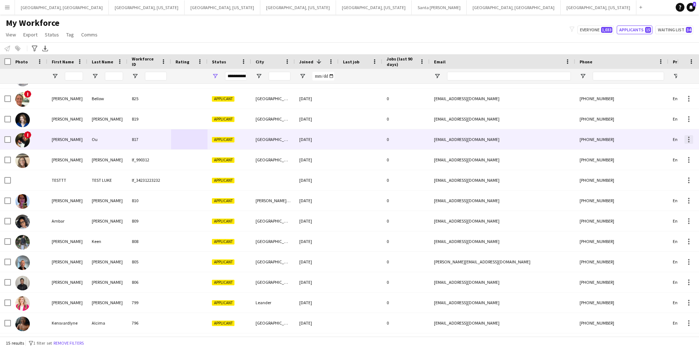
click at [689, 140] on div at bounding box center [689, 139] width 9 height 9
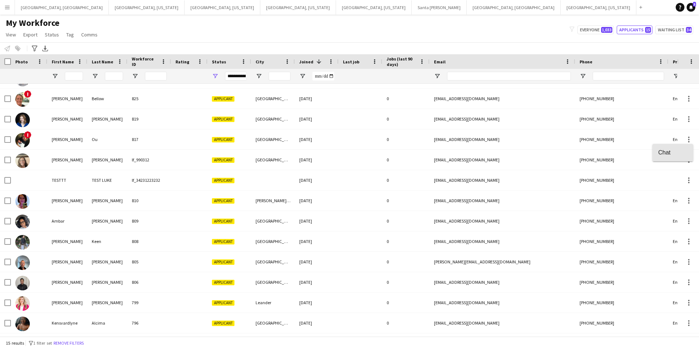
drag, startPoint x: 663, startPoint y: 152, endPoint x: 657, endPoint y: 152, distance: 6.2
click at [663, 152] on span "Chat" at bounding box center [672, 152] width 29 height 7
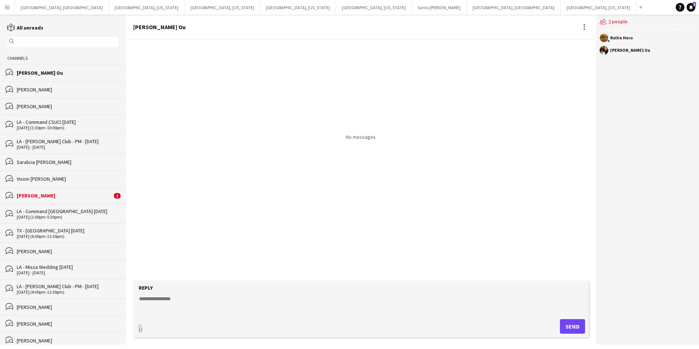
click at [197, 301] on textarea at bounding box center [362, 304] width 448 height 19
paste textarea "**********"
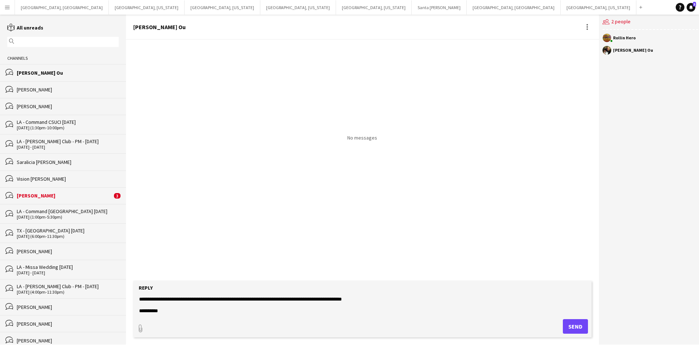
type textarea "**********"
drag, startPoint x: 572, startPoint y: 327, endPoint x: 524, endPoint y: 293, distance: 58.6
click at [571, 327] on button "Send" at bounding box center [575, 326] width 25 height 15
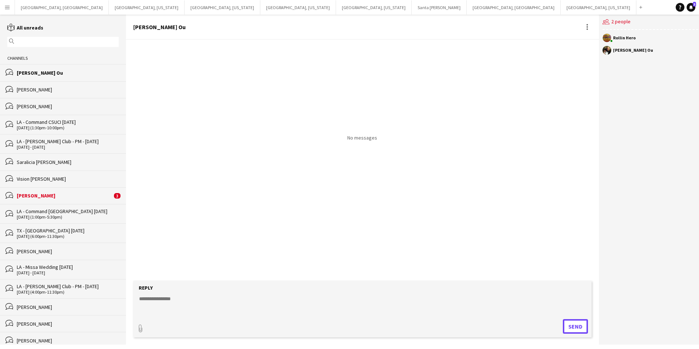
scroll to position [0, 0]
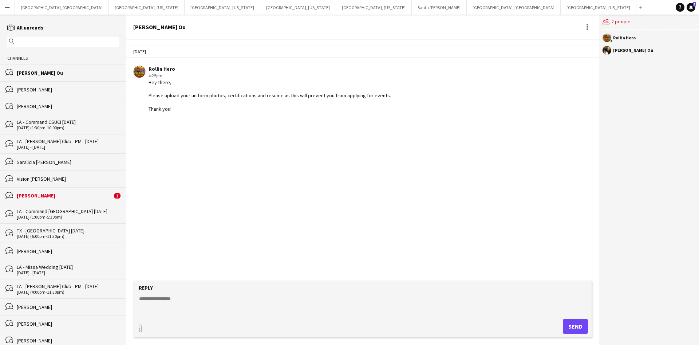
click at [6, 8] on app-icon "Menu" at bounding box center [7, 7] width 6 height 6
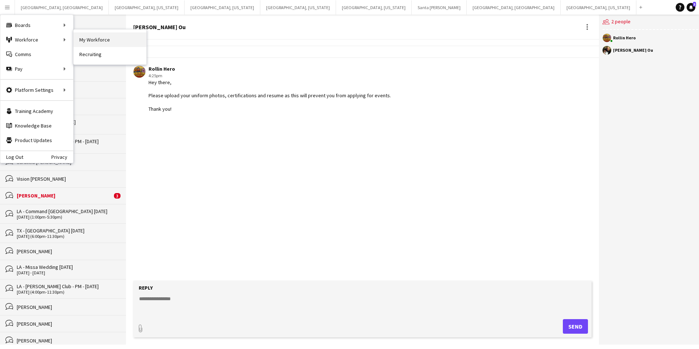
click at [88, 40] on link "My Workforce" at bounding box center [110, 39] width 73 height 15
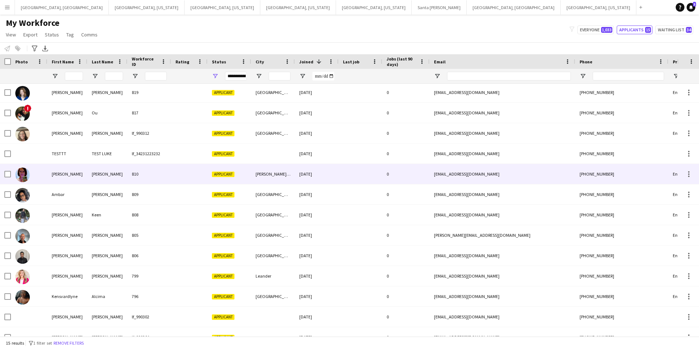
scroll to position [42, 0]
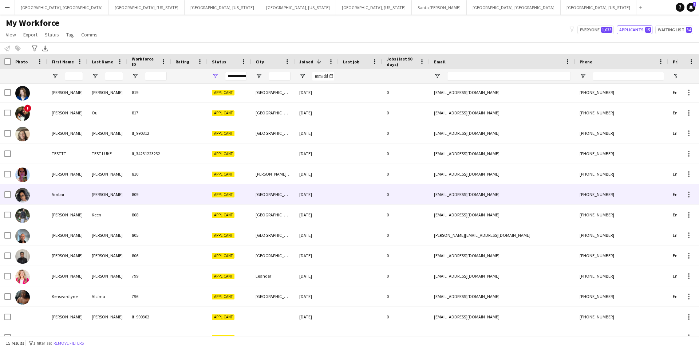
click at [342, 192] on div at bounding box center [361, 194] width 44 height 20
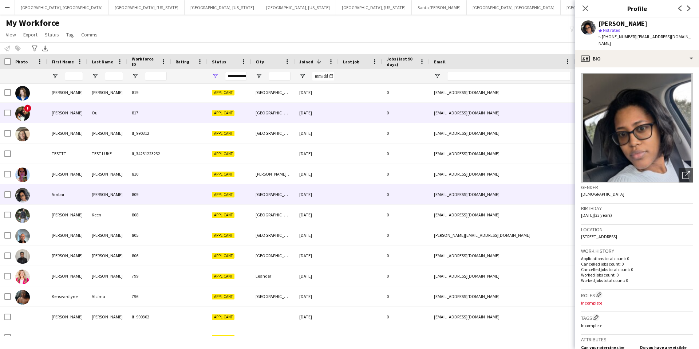
click at [287, 116] on div "[GEOGRAPHIC_DATA]" at bounding box center [273, 113] width 44 height 20
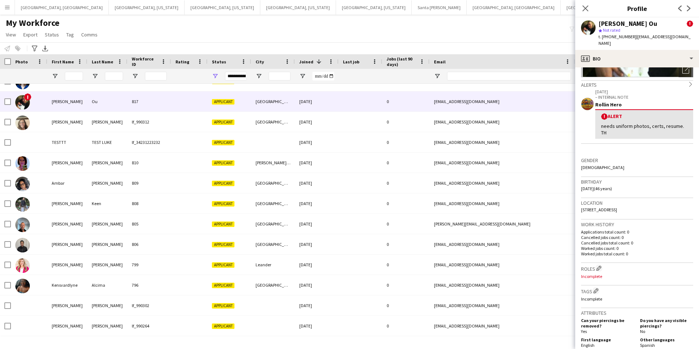
scroll to position [108, 0]
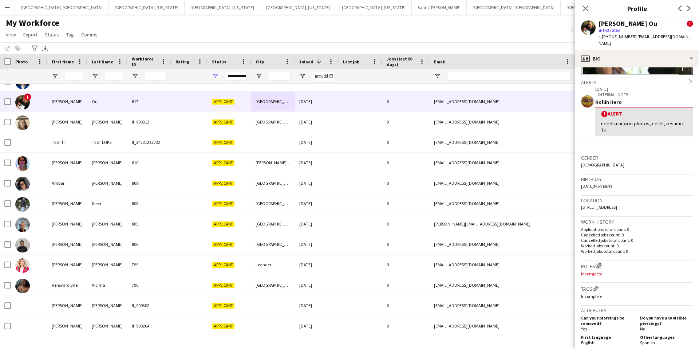
drag, startPoint x: 600, startPoint y: 253, endPoint x: 603, endPoint y: 249, distance: 4.7
click at [600, 263] on app-icon "Edit crew company roles" at bounding box center [599, 265] width 5 height 5
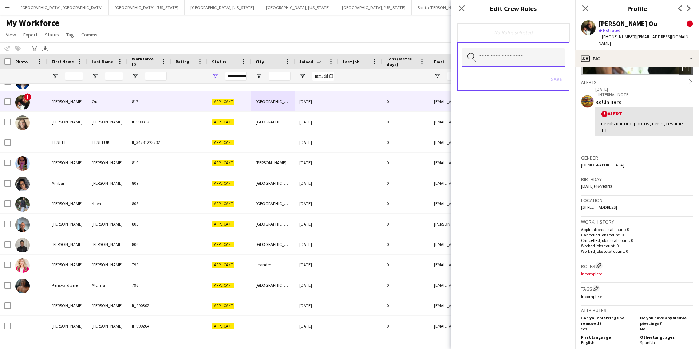
click at [484, 58] on input "text" at bounding box center [513, 57] width 103 height 18
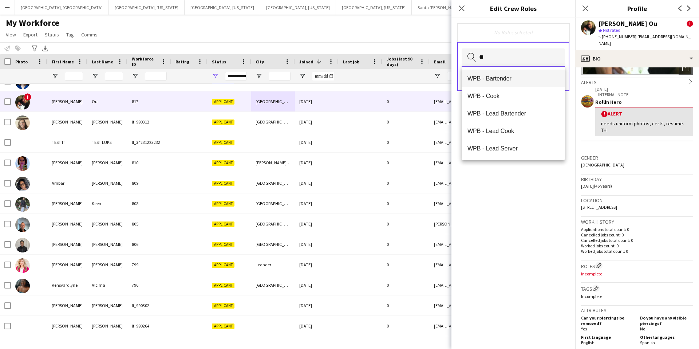
type input "**"
click at [508, 80] on span "WPB - Bartender" at bounding box center [514, 78] width 92 height 7
drag, startPoint x: 532, startPoint y: 31, endPoint x: 566, endPoint y: 56, distance: 42.0
click at [532, 31] on div "WPB - Bartender Remove" at bounding box center [513, 32] width 101 height 7
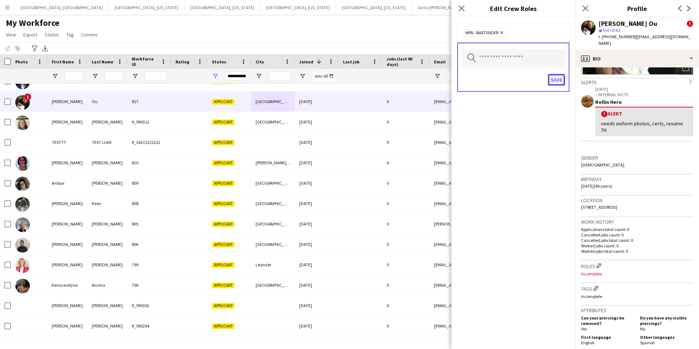
click at [558, 79] on button "Save" at bounding box center [556, 80] width 17 height 12
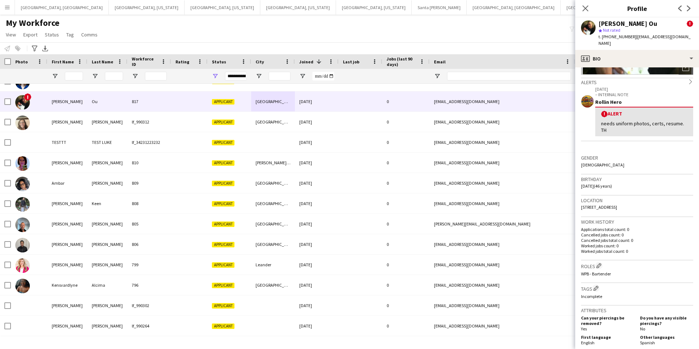
drag, startPoint x: 584, startPoint y: 8, endPoint x: 528, endPoint y: 64, distance: 79.3
click at [583, 8] on icon "Close pop-in" at bounding box center [586, 8] width 6 height 6
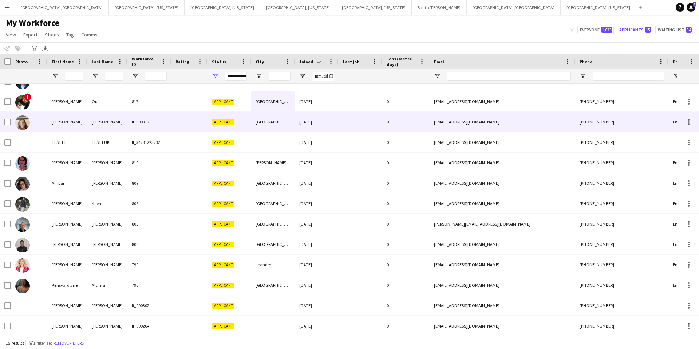
scroll to position [0, 0]
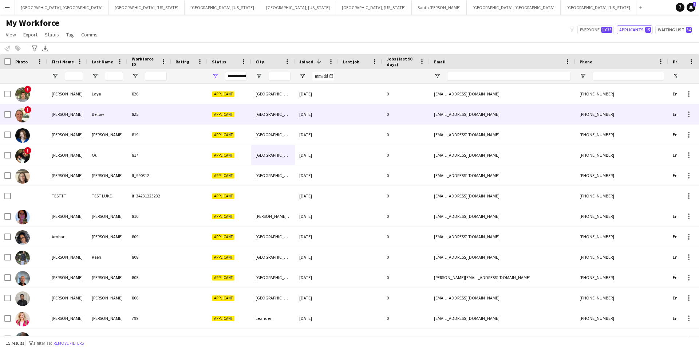
click at [368, 114] on div at bounding box center [361, 114] width 44 height 20
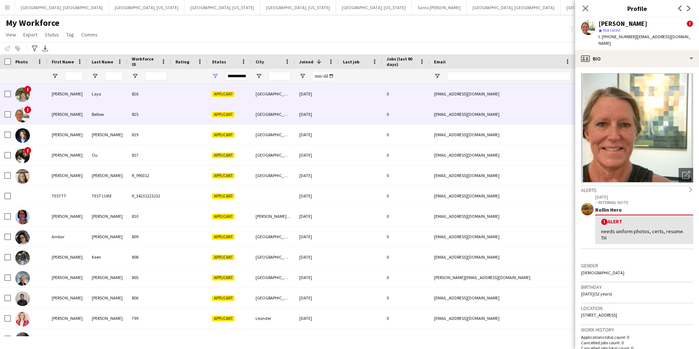
click at [187, 93] on div at bounding box center [189, 94] width 36 height 20
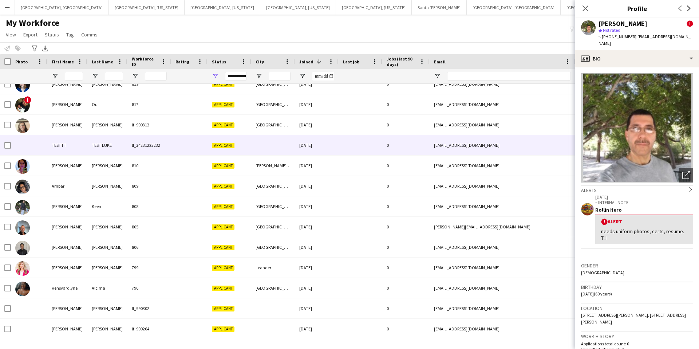
scroll to position [54, 0]
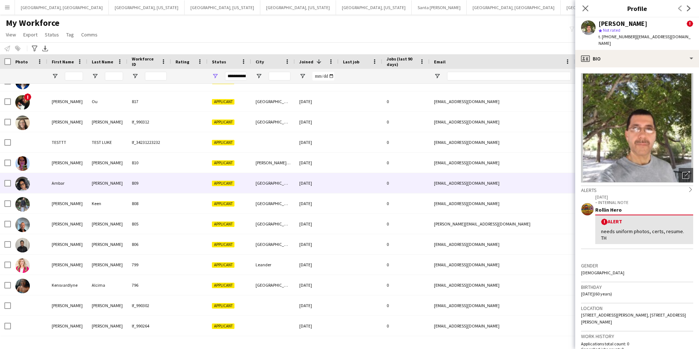
click at [190, 184] on div at bounding box center [189, 183] width 36 height 20
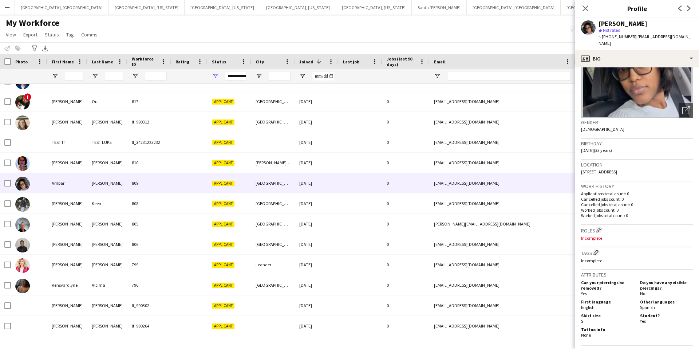
scroll to position [65, 0]
click at [601, 227] on app-icon "Edit crew company roles" at bounding box center [599, 229] width 5 height 5
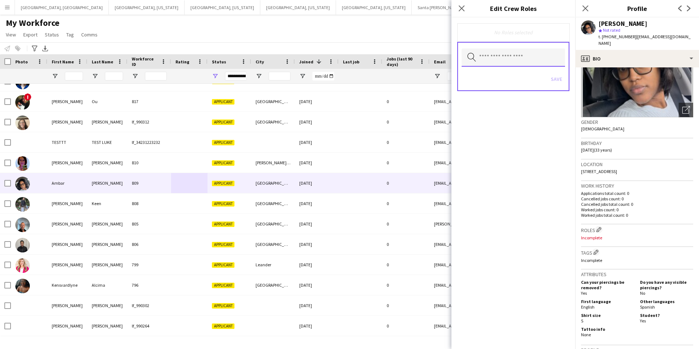
click at [508, 56] on input "text" at bounding box center [513, 57] width 103 height 18
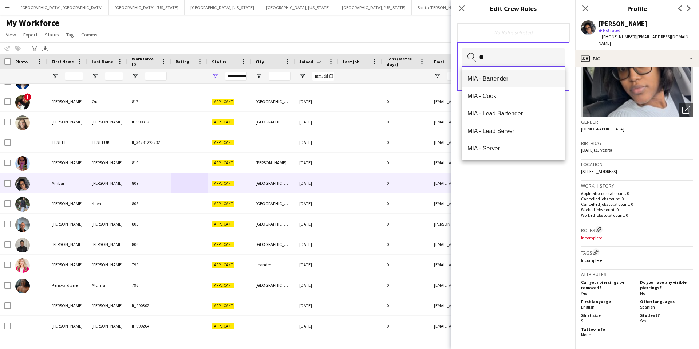
type input "**"
drag, startPoint x: 522, startPoint y: 77, endPoint x: 527, endPoint y: 51, distance: 26.7
click at [522, 75] on span "MIA - Bartender" at bounding box center [514, 78] width 92 height 7
click at [537, 38] on div "MIA - Bartender Remove" at bounding box center [513, 32] width 112 height 19
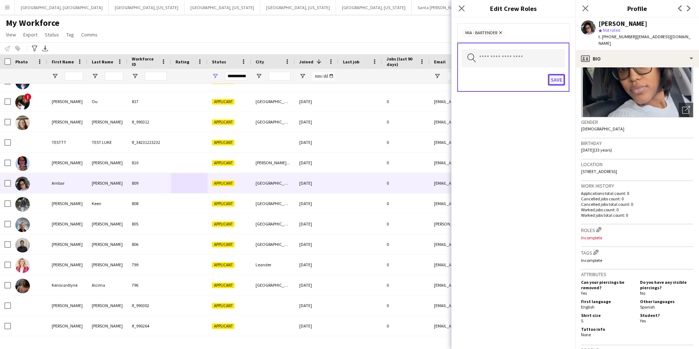
click at [556, 82] on button "Save" at bounding box center [556, 80] width 17 height 12
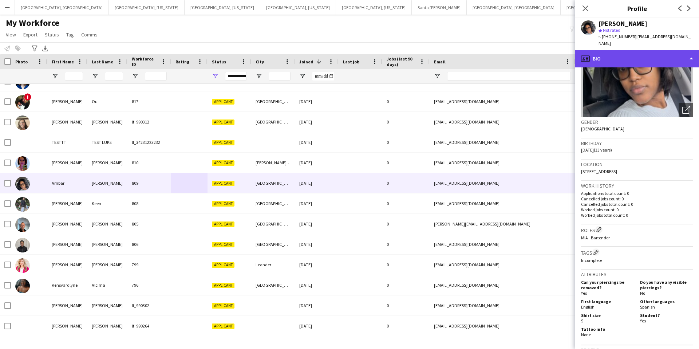
click at [646, 53] on div "profile Bio" at bounding box center [637, 58] width 124 height 17
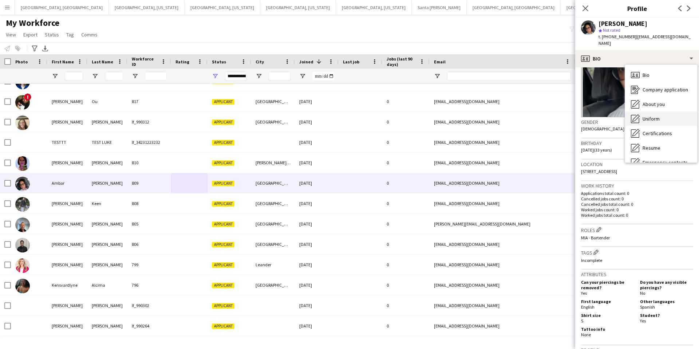
click at [652, 115] on span "Uniform" at bounding box center [651, 118] width 17 height 7
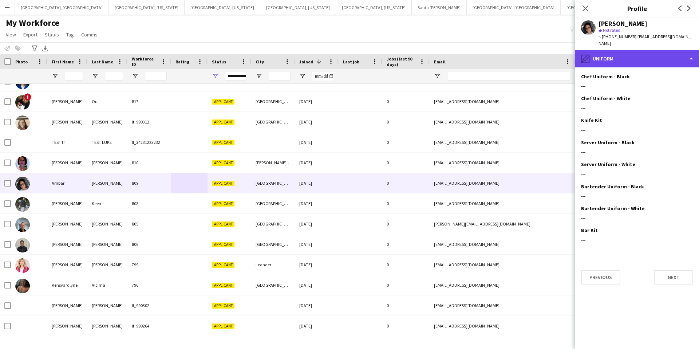
click at [622, 51] on div "pencil4 Uniform" at bounding box center [637, 58] width 124 height 17
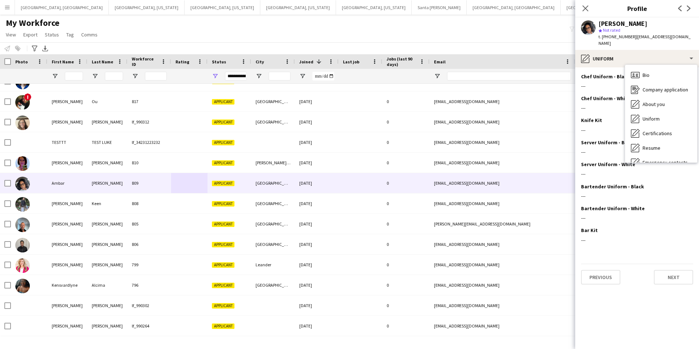
click at [654, 130] on span "Certifications" at bounding box center [657, 133] width 29 height 7
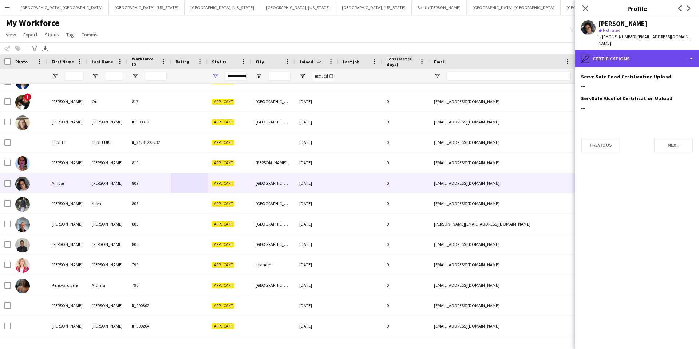
click at [622, 50] on div "pencil4 Certifications" at bounding box center [637, 58] width 124 height 17
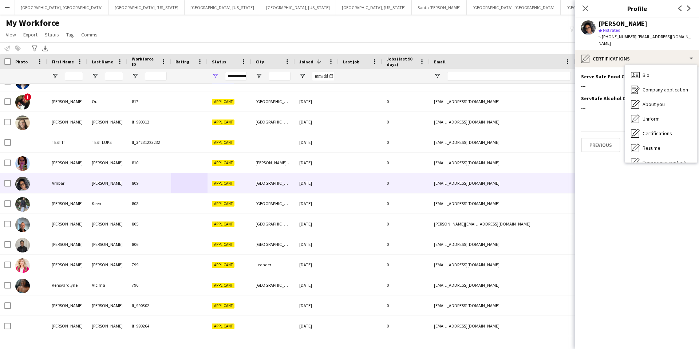
drag, startPoint x: 654, startPoint y: 141, endPoint x: 654, endPoint y: 135, distance: 5.9
click at [654, 145] on span "Resume" at bounding box center [652, 148] width 18 height 7
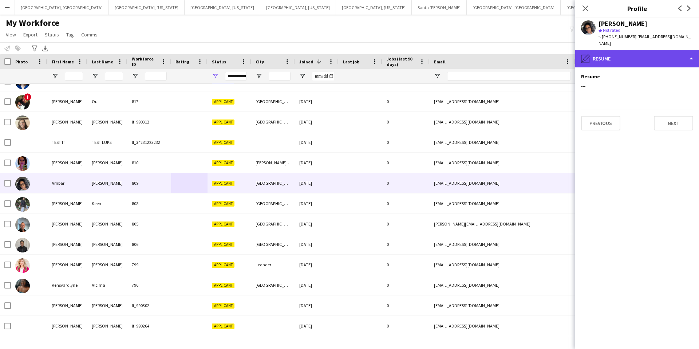
click at [623, 52] on div "pencil4 Resume" at bounding box center [637, 58] width 124 height 17
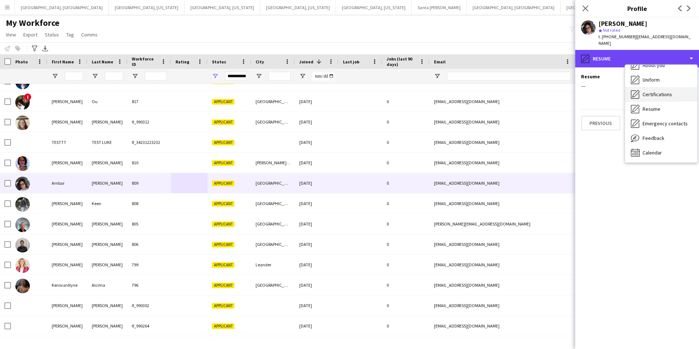
scroll to position [39, 0]
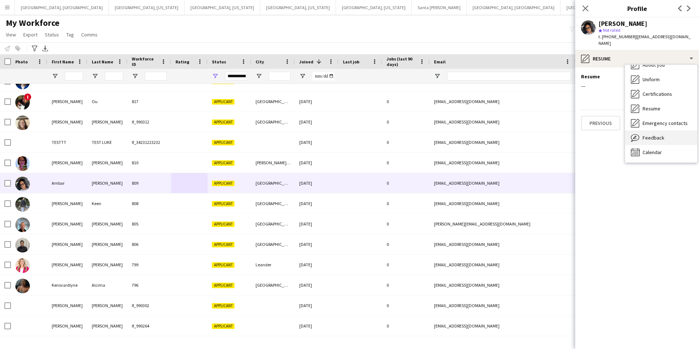
click at [653, 134] on span "Feedback" at bounding box center [654, 137] width 22 height 7
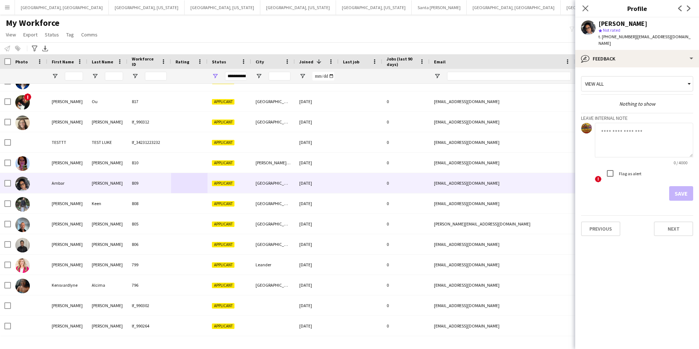
click at [621, 124] on textarea at bounding box center [644, 140] width 98 height 35
type textarea "**********"
drag, startPoint x: 683, startPoint y: 191, endPoint x: 679, endPoint y: 180, distance: 12.0
click at [682, 191] on button "Save" at bounding box center [681, 193] width 24 height 15
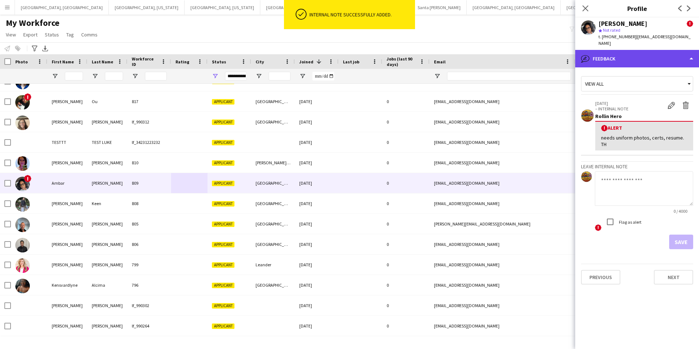
click at [640, 54] on div "bubble-pencil Feedback" at bounding box center [637, 58] width 124 height 17
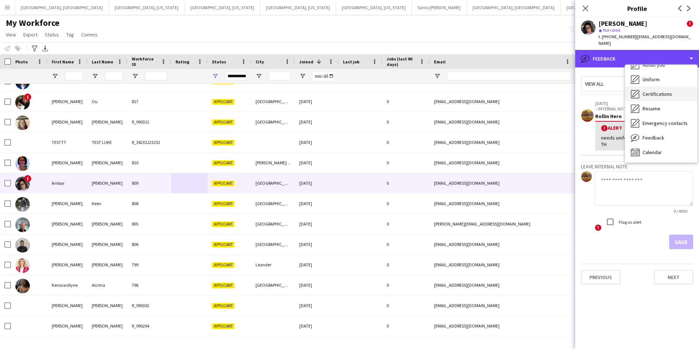
scroll to position [0, 0]
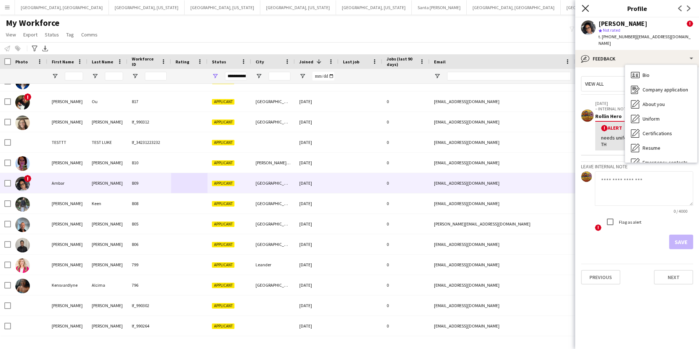
click at [585, 7] on icon at bounding box center [585, 8] width 7 height 7
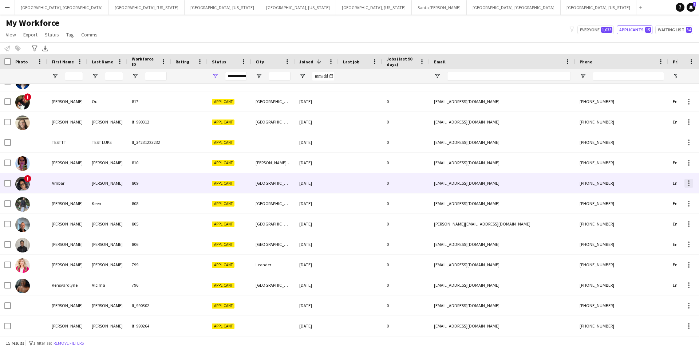
click at [691, 185] on div at bounding box center [689, 183] width 9 height 9
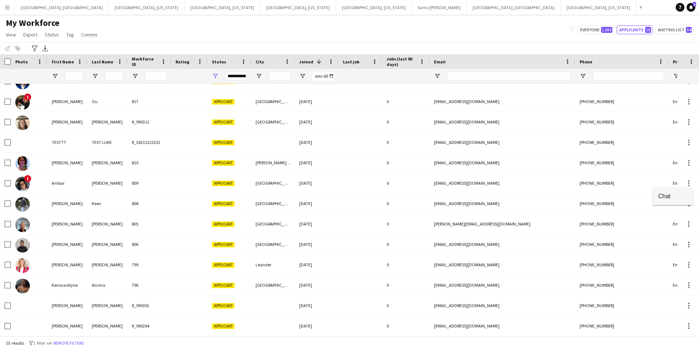
click at [674, 198] on span "Chat" at bounding box center [672, 196] width 29 height 7
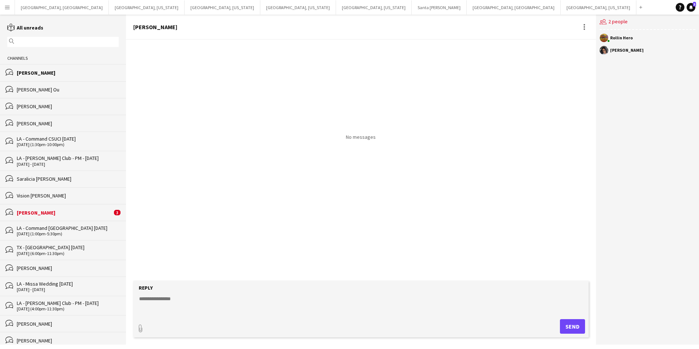
click at [207, 295] on textarea at bounding box center [362, 304] width 448 height 19
paste textarea "**********"
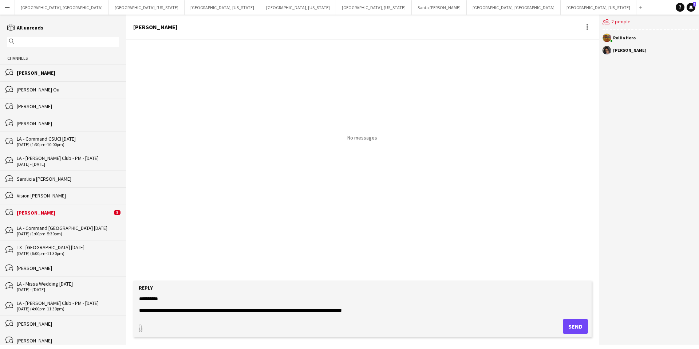
type textarea "**********"
click at [569, 323] on button "Send" at bounding box center [575, 326] width 25 height 15
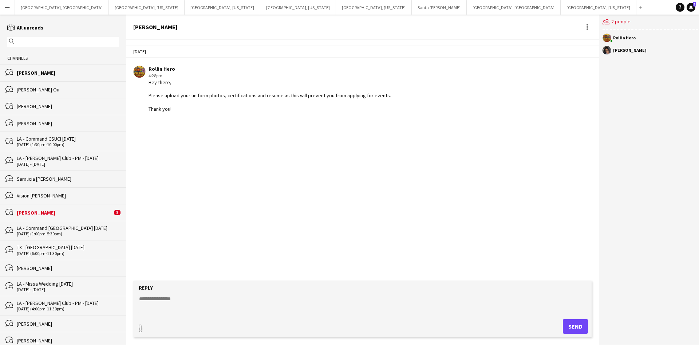
click at [4, 9] on button "Menu" at bounding box center [7, 7] width 15 height 15
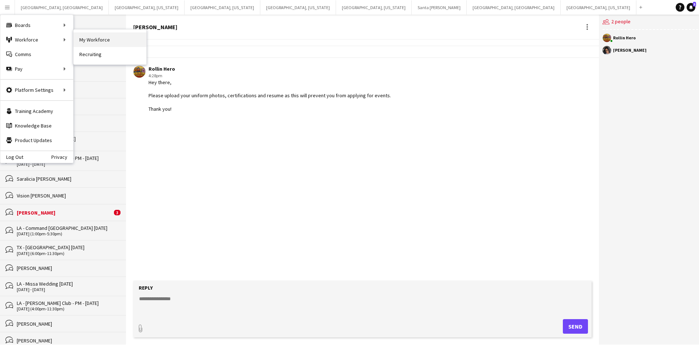
click at [88, 40] on link "My Workforce" at bounding box center [110, 39] width 73 height 15
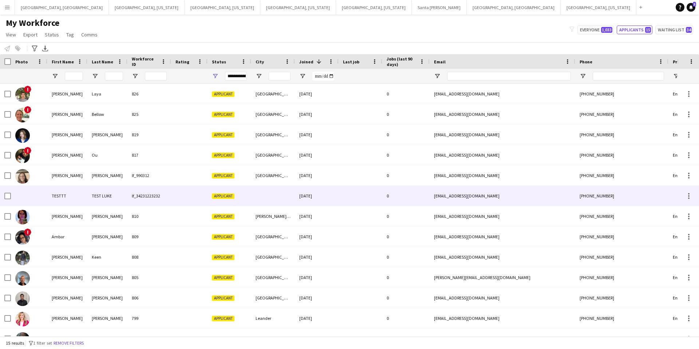
scroll to position [54, 0]
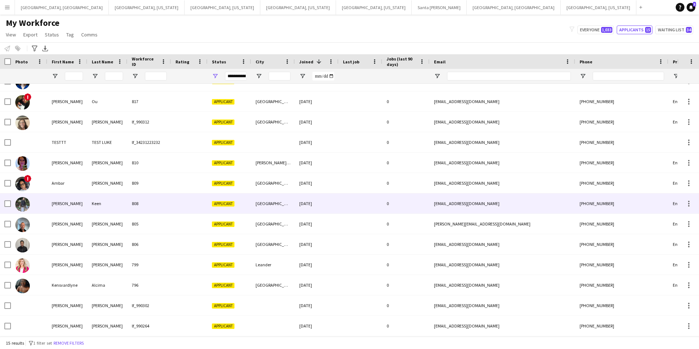
click at [279, 206] on div "[GEOGRAPHIC_DATA]" at bounding box center [273, 203] width 44 height 20
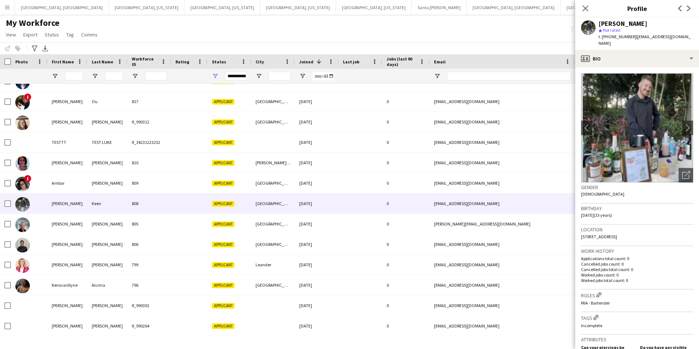
scroll to position [5, 0]
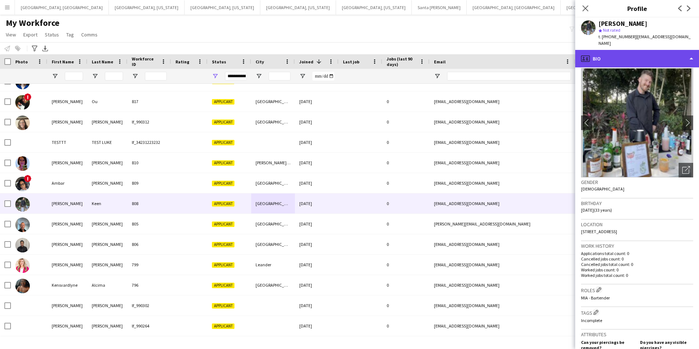
click at [625, 50] on div "profile Bio" at bounding box center [637, 58] width 124 height 17
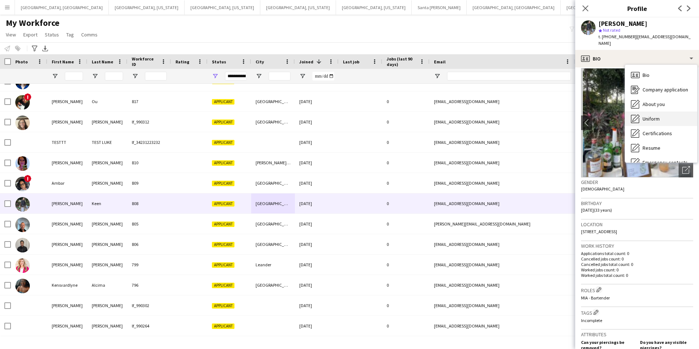
click at [656, 115] on span "Uniform" at bounding box center [651, 118] width 17 height 7
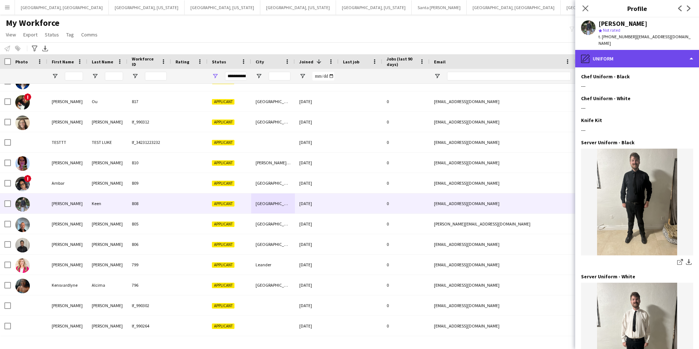
click at [614, 54] on div "pencil4 Uniform" at bounding box center [637, 58] width 124 height 17
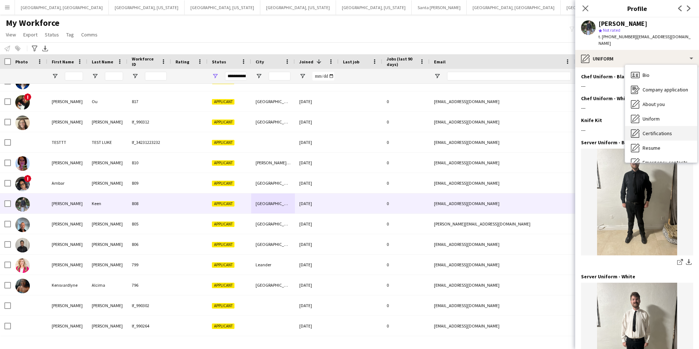
click at [645, 130] on span "Certifications" at bounding box center [657, 133] width 29 height 7
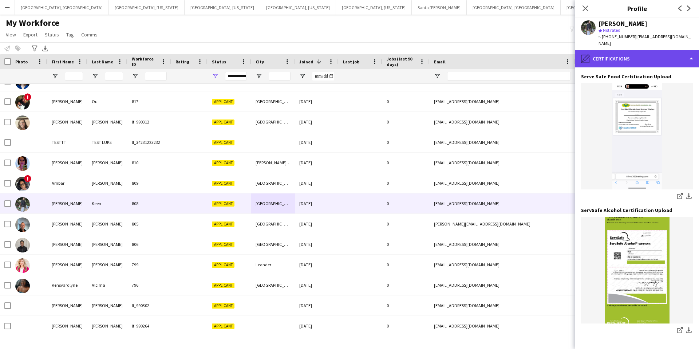
click at [621, 55] on div "pencil4 Certifications" at bounding box center [637, 58] width 124 height 17
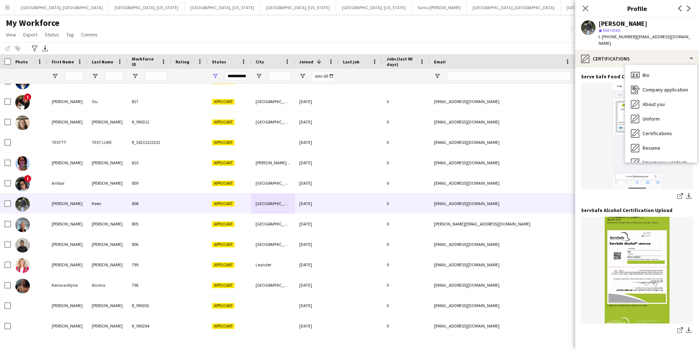
click at [649, 145] on span "Resume" at bounding box center [652, 148] width 18 height 7
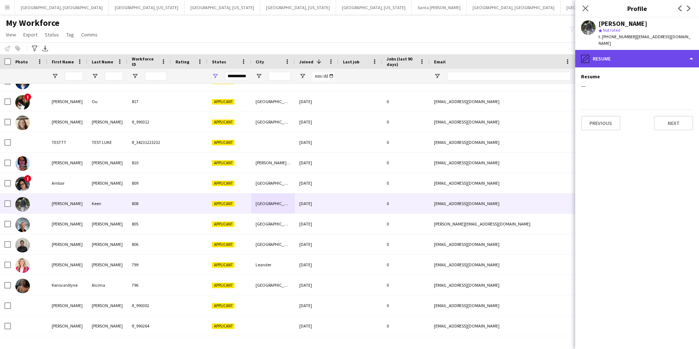
click at [625, 54] on div "pencil4 Resume" at bounding box center [637, 58] width 124 height 17
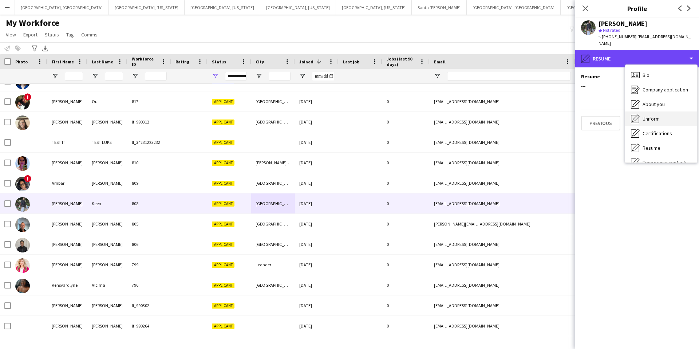
scroll to position [39, 0]
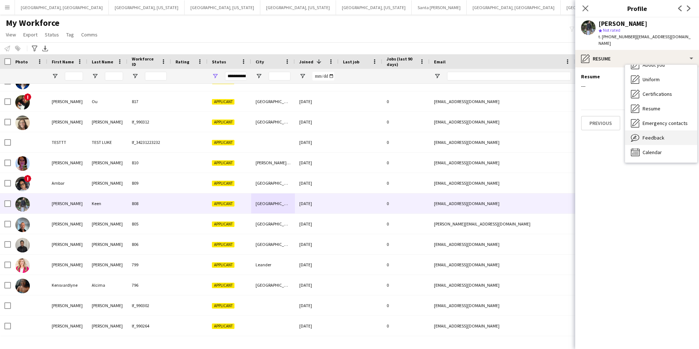
click at [658, 134] on span "Feedback" at bounding box center [654, 137] width 22 height 7
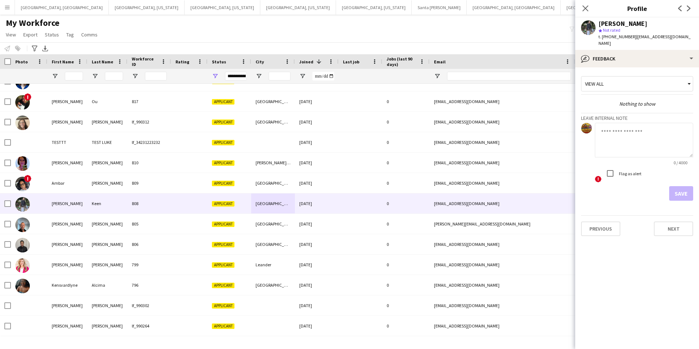
click at [610, 123] on textarea at bounding box center [644, 140] width 98 height 35
type textarea "**********"
click at [677, 189] on button "Save" at bounding box center [681, 193] width 24 height 15
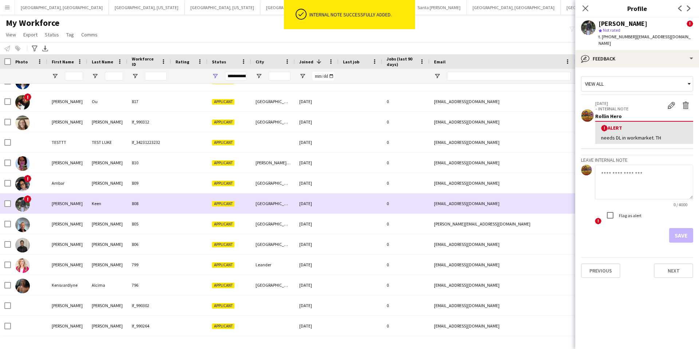
drag, startPoint x: 540, startPoint y: 204, endPoint x: 518, endPoint y: 198, distance: 22.3
click at [539, 204] on div "[EMAIL_ADDRESS][DOMAIN_NAME]" at bounding box center [503, 203] width 146 height 20
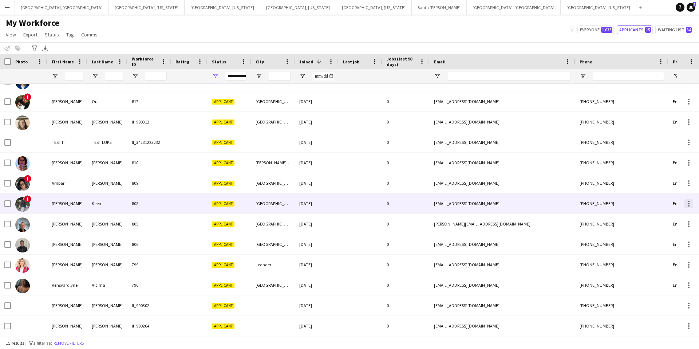
click at [688, 205] on div at bounding box center [688, 205] width 1 height 1
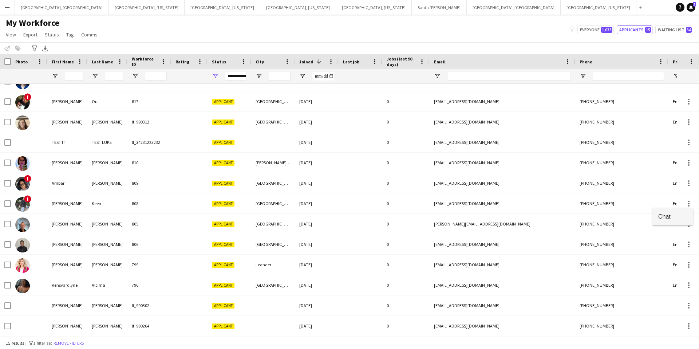
click at [664, 214] on span "Chat" at bounding box center [672, 216] width 29 height 7
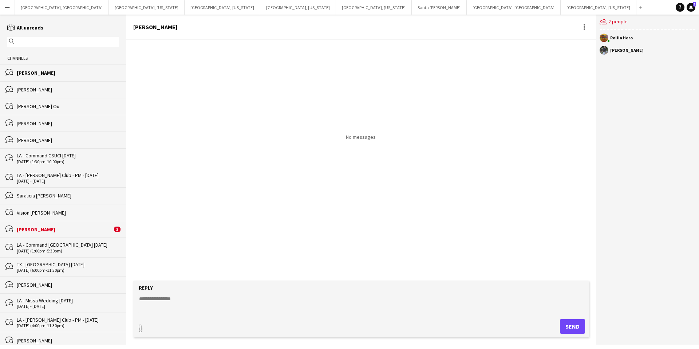
click at [218, 298] on textarea at bounding box center [362, 304] width 448 height 19
click at [282, 310] on textarea "**********" at bounding box center [362, 304] width 448 height 19
drag, startPoint x: 291, startPoint y: 311, endPoint x: 298, endPoint y: 311, distance: 6.9
click at [291, 311] on textarea "**********" at bounding box center [362, 304] width 448 height 19
drag, startPoint x: 314, startPoint y: 311, endPoint x: 270, endPoint y: 312, distance: 44.1
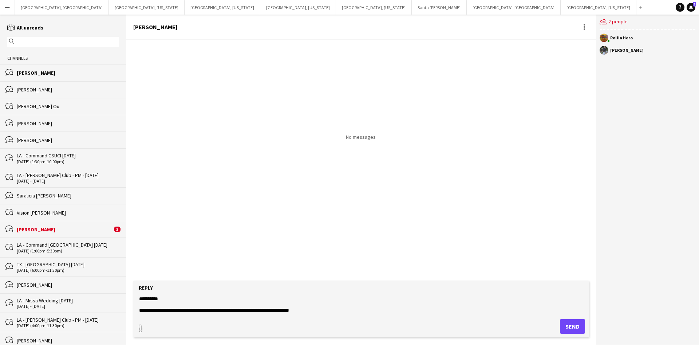
click at [267, 312] on textarea "**********" at bounding box center [362, 304] width 448 height 19
drag, startPoint x: 317, startPoint y: 315, endPoint x: 313, endPoint y: 314, distance: 4.1
click at [317, 315] on form "**********" at bounding box center [361, 309] width 456 height 56
drag, startPoint x: 311, startPoint y: 313, endPoint x: 287, endPoint y: 311, distance: 23.8
click at [287, 311] on textarea "**********" at bounding box center [362, 304] width 448 height 19
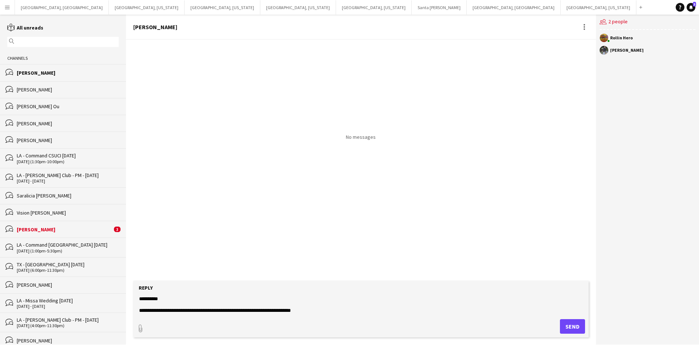
click at [249, 311] on textarea "**********" at bounding box center [362, 304] width 448 height 19
click at [323, 310] on textarea "**********" at bounding box center [362, 304] width 448 height 19
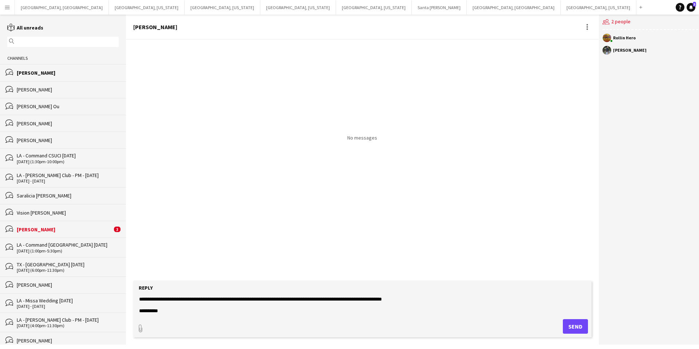
click at [357, 302] on textarea "**********" at bounding box center [362, 304] width 448 height 19
type textarea "**********"
click at [570, 326] on button "Send" at bounding box center [575, 326] width 25 height 15
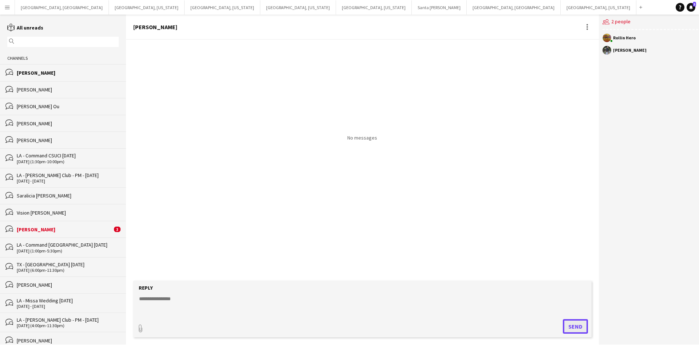
scroll to position [0, 0]
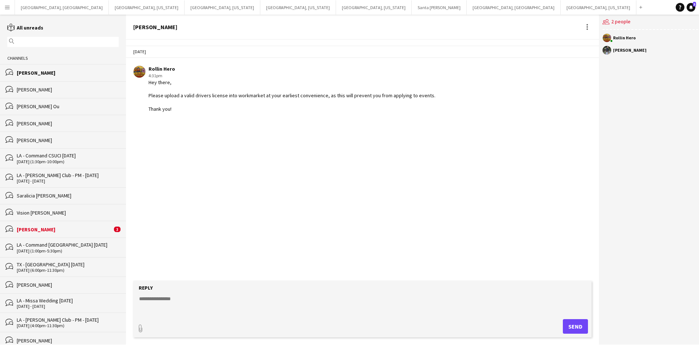
click at [10, 8] on button "Menu" at bounding box center [7, 7] width 15 height 15
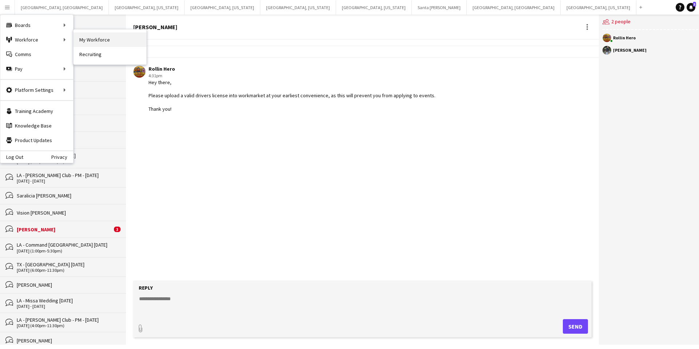
click at [86, 40] on link "My Workforce" at bounding box center [110, 39] width 73 height 15
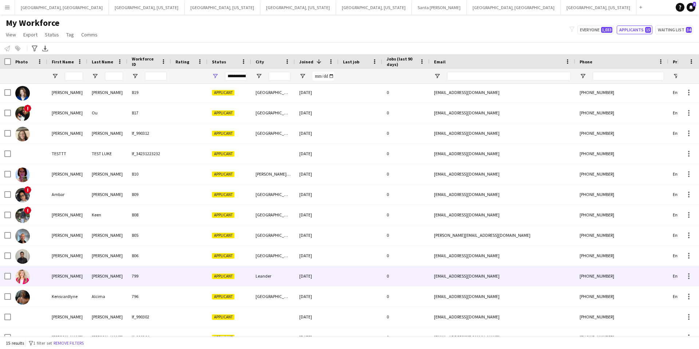
scroll to position [54, 0]
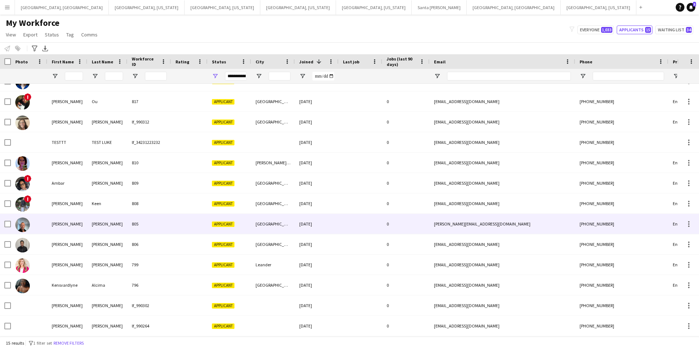
click at [189, 223] on div at bounding box center [189, 224] width 36 height 20
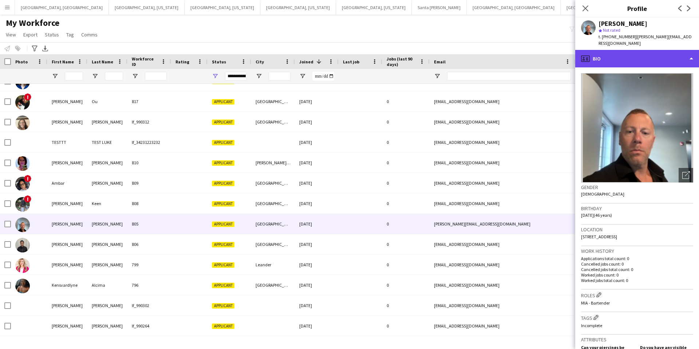
click at [625, 57] on div "profile Bio" at bounding box center [637, 58] width 124 height 17
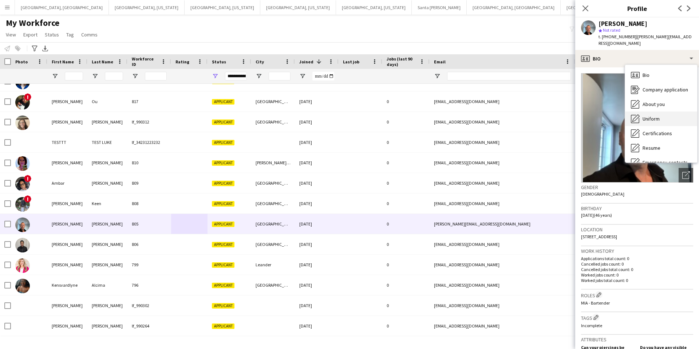
click at [646, 111] on div "Uniform Uniform" at bounding box center [661, 118] width 72 height 15
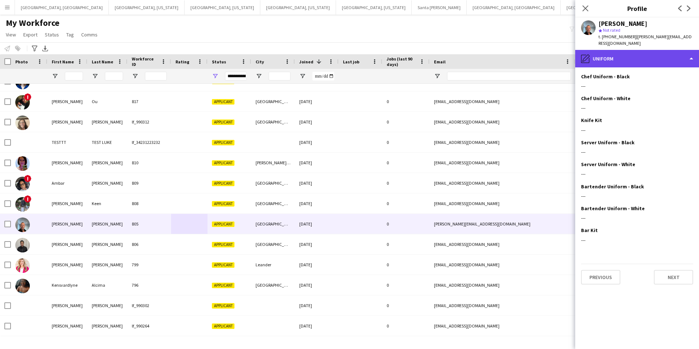
click at [635, 50] on div "pencil4 Uniform" at bounding box center [637, 58] width 124 height 17
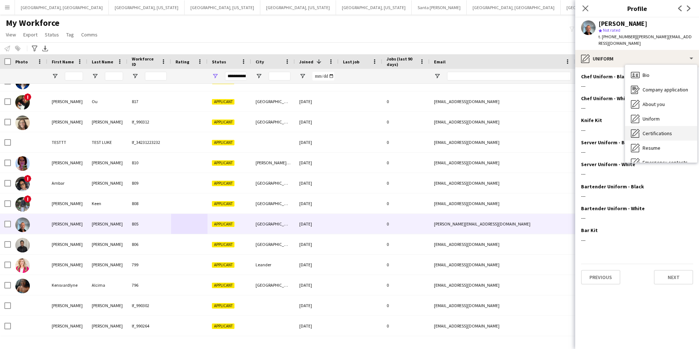
click at [657, 130] on span "Certifications" at bounding box center [657, 133] width 29 height 7
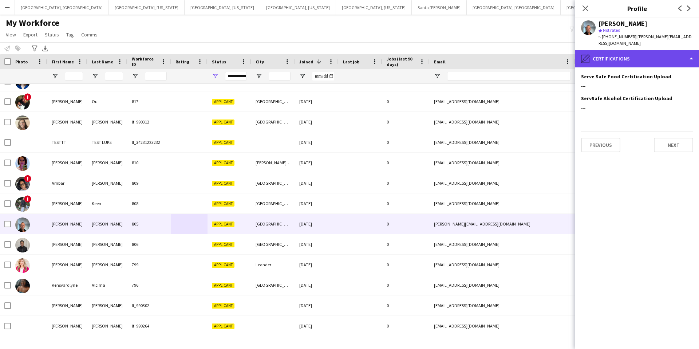
click at [625, 50] on div "pencil4 Certifications" at bounding box center [637, 58] width 124 height 17
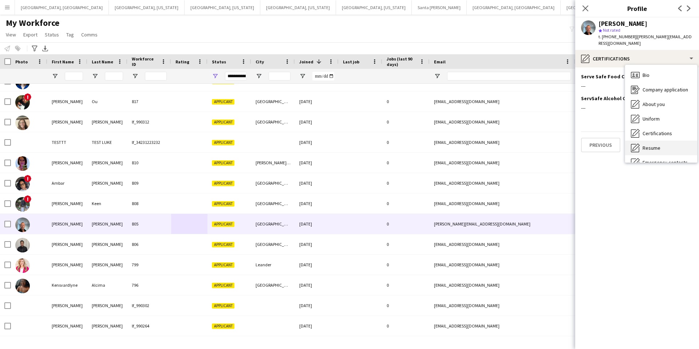
click at [655, 145] on span "Resume" at bounding box center [652, 148] width 18 height 7
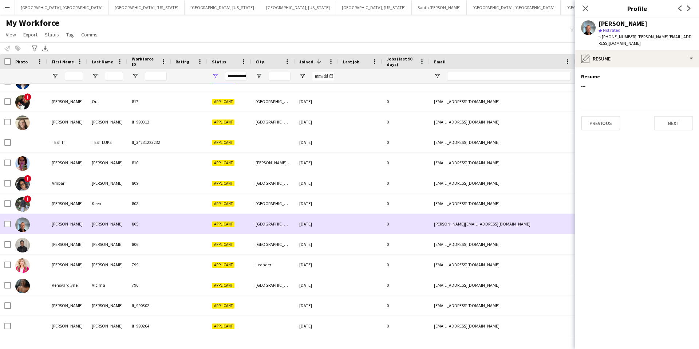
click at [500, 225] on div "[PERSON_NAME][EMAIL_ADDRESS][DOMAIN_NAME]" at bounding box center [503, 224] width 146 height 20
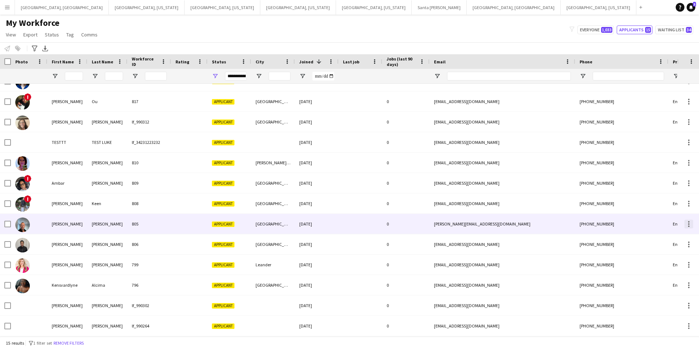
click at [688, 225] on div at bounding box center [689, 224] width 9 height 9
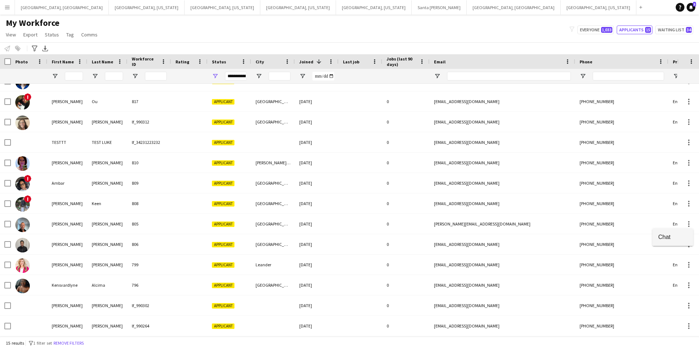
click at [661, 233] on button "Chat" at bounding box center [673, 236] width 41 height 17
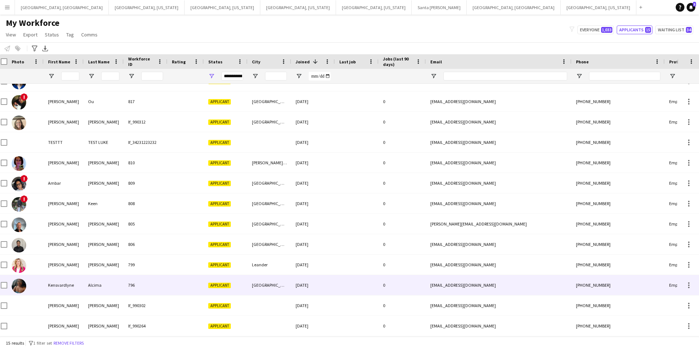
scroll to position [0, 4]
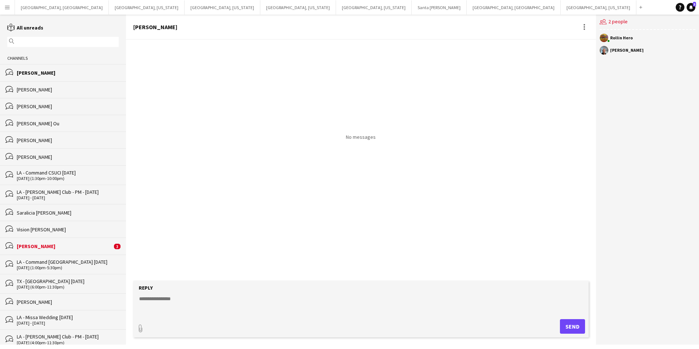
click at [217, 313] on textarea at bounding box center [362, 304] width 448 height 19
paste textarea "**********"
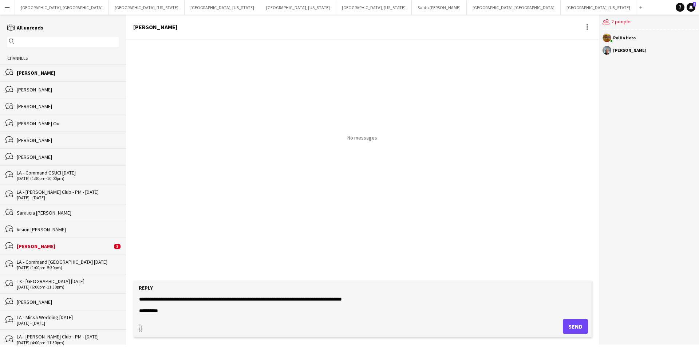
type textarea "**********"
drag, startPoint x: 572, startPoint y: 326, endPoint x: 546, endPoint y: 306, distance: 33.3
click at [572, 326] on button "Send" at bounding box center [575, 326] width 25 height 15
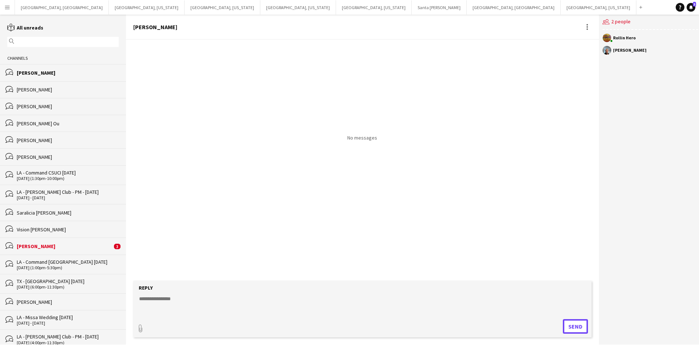
scroll to position [0, 0]
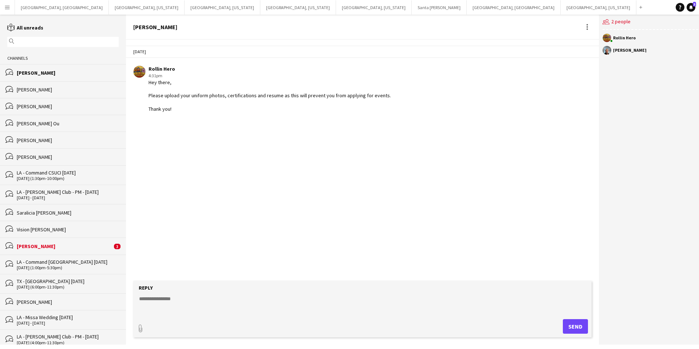
click at [9, 7] on app-icon "Menu" at bounding box center [7, 7] width 6 height 6
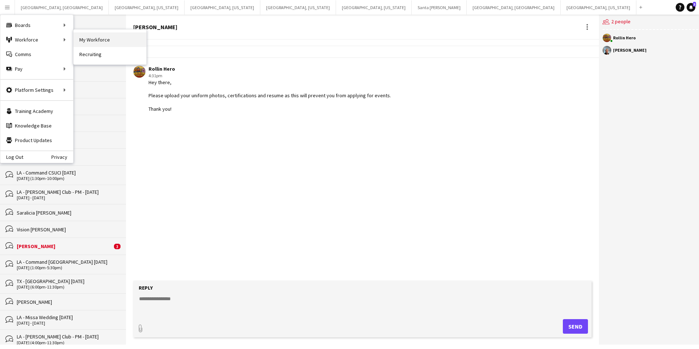
click at [82, 40] on link "My Workforce" at bounding box center [110, 39] width 73 height 15
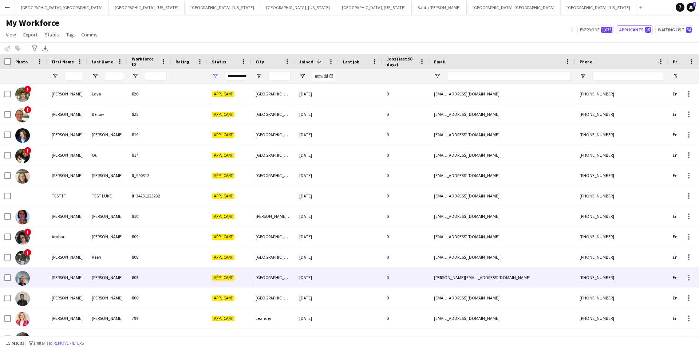
click at [611, 279] on div "[PHONE_NUMBER]" at bounding box center [621, 277] width 93 height 20
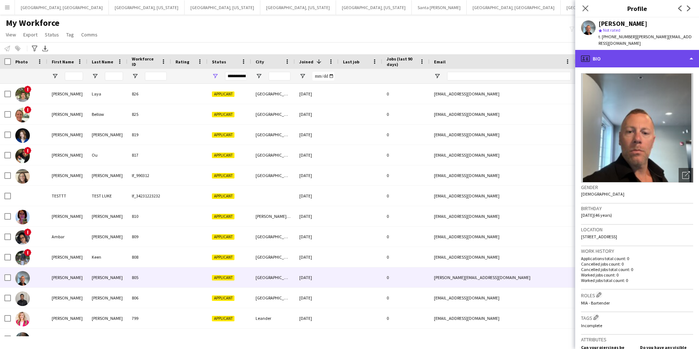
click at [630, 55] on div "profile Bio" at bounding box center [637, 58] width 124 height 17
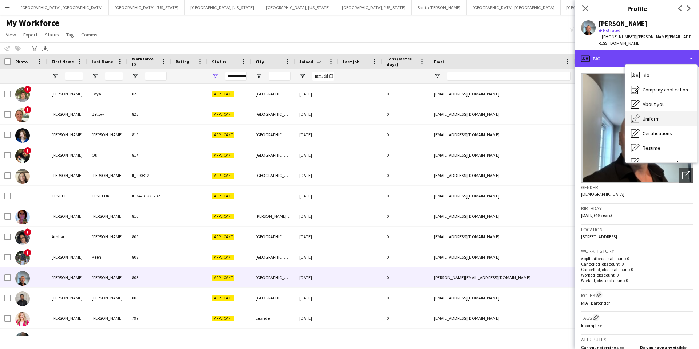
scroll to position [39, 0]
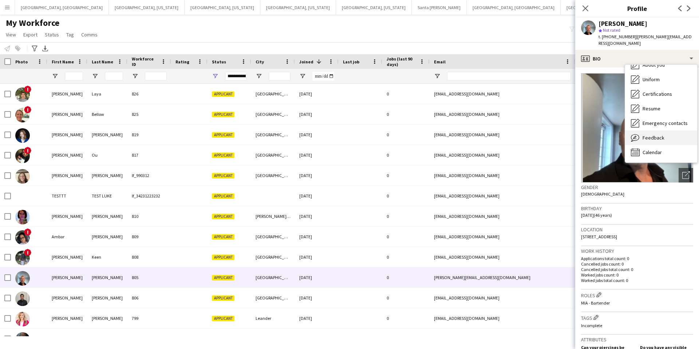
click at [654, 134] on span "Feedback" at bounding box center [654, 137] width 22 height 7
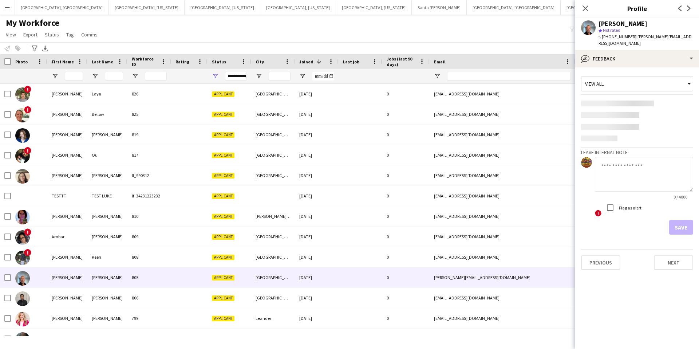
click at [620, 157] on app-form-group "0 / 4000" at bounding box center [644, 178] width 98 height 43
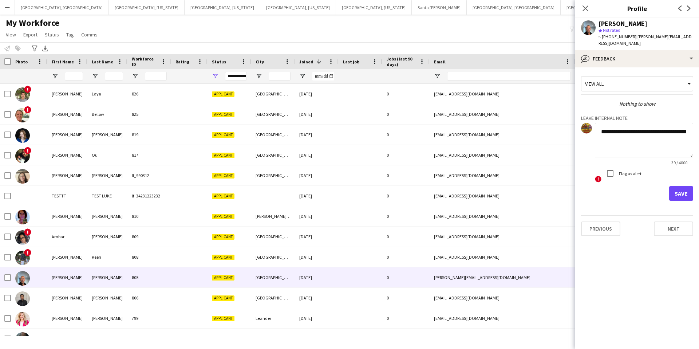
type textarea "**********"
click at [687, 187] on button "Save" at bounding box center [681, 193] width 24 height 15
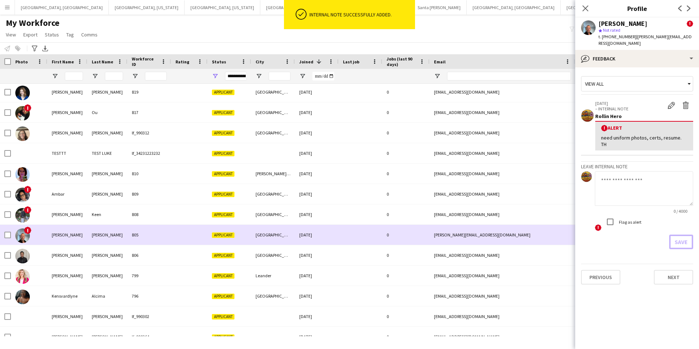
scroll to position [54, 0]
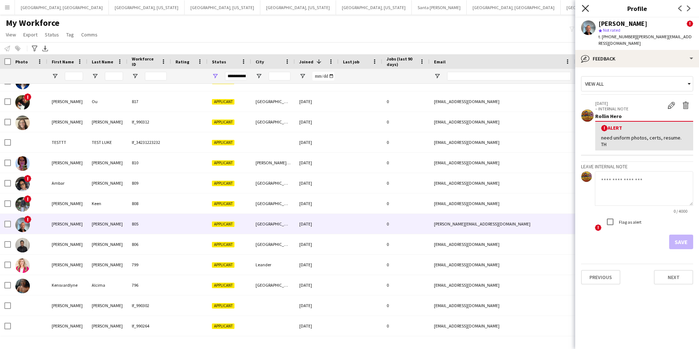
click at [585, 7] on icon "Close pop-in" at bounding box center [585, 8] width 7 height 7
